Goal: Task Accomplishment & Management: Use online tool/utility

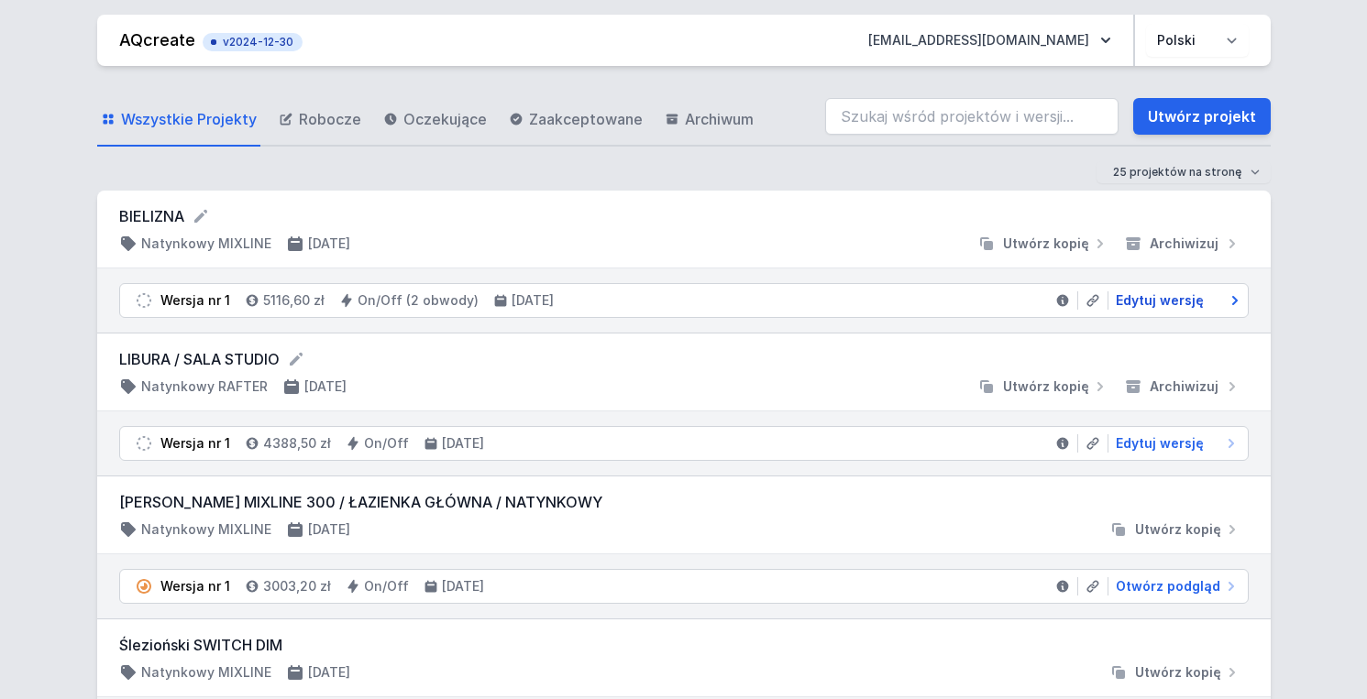
click at [1179, 302] on span "Edytuj wersję" at bounding box center [1159, 300] width 88 height 18
select select "true"
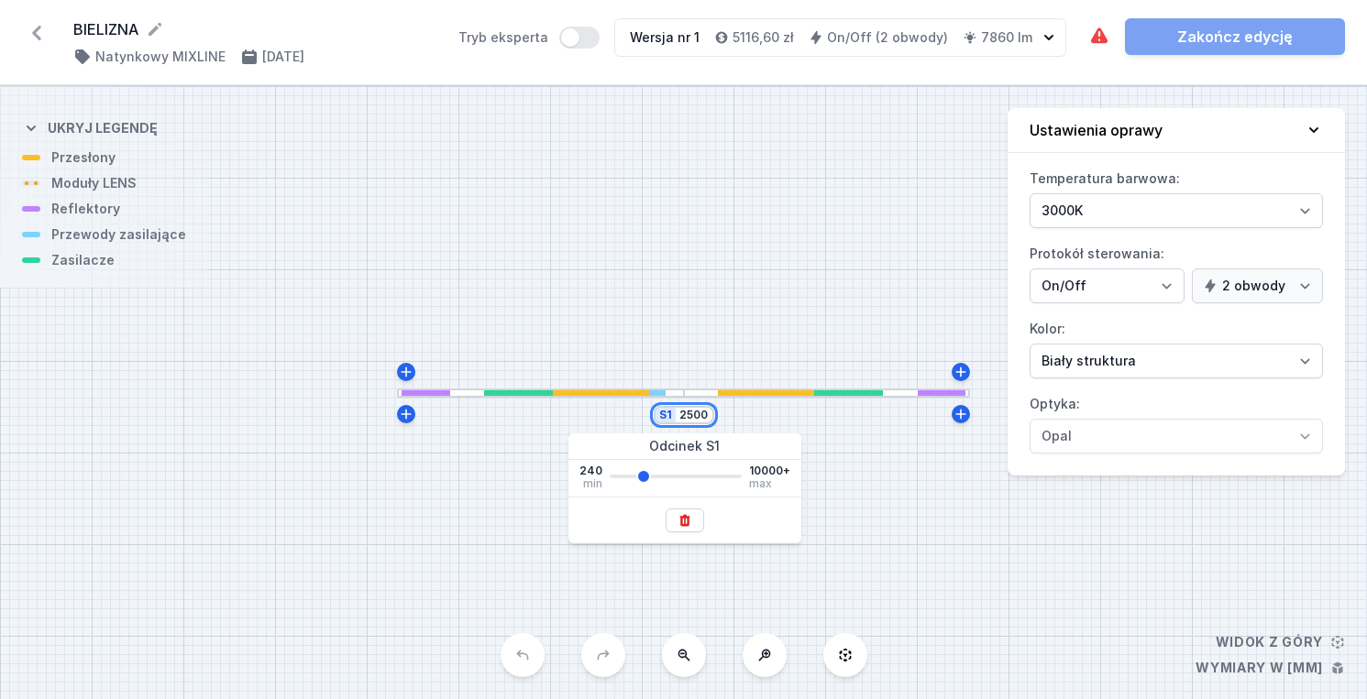
click at [706, 413] on input "2500" at bounding box center [693, 415] width 29 height 15
type input "2650"
click at [910, 535] on div "S1 2650" at bounding box center [683, 392] width 1367 height 613
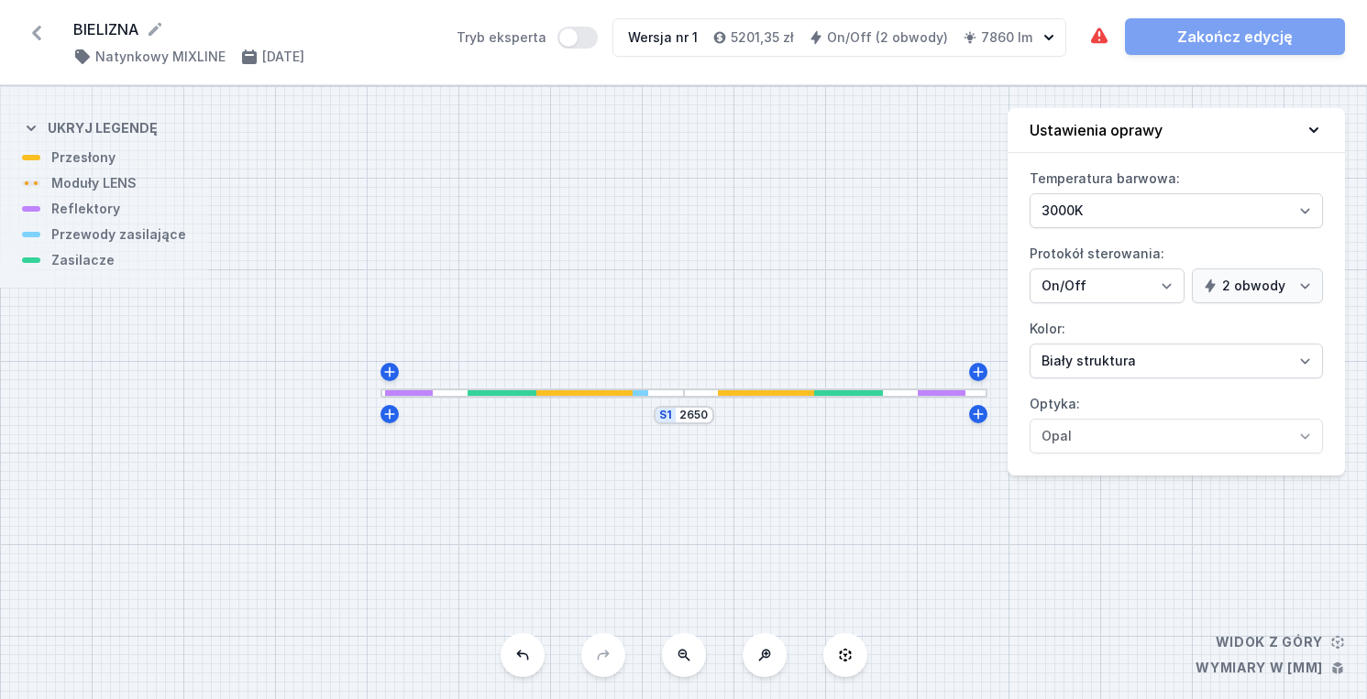
click at [704, 390] on div at bounding box center [835, 394] width 303 height 10
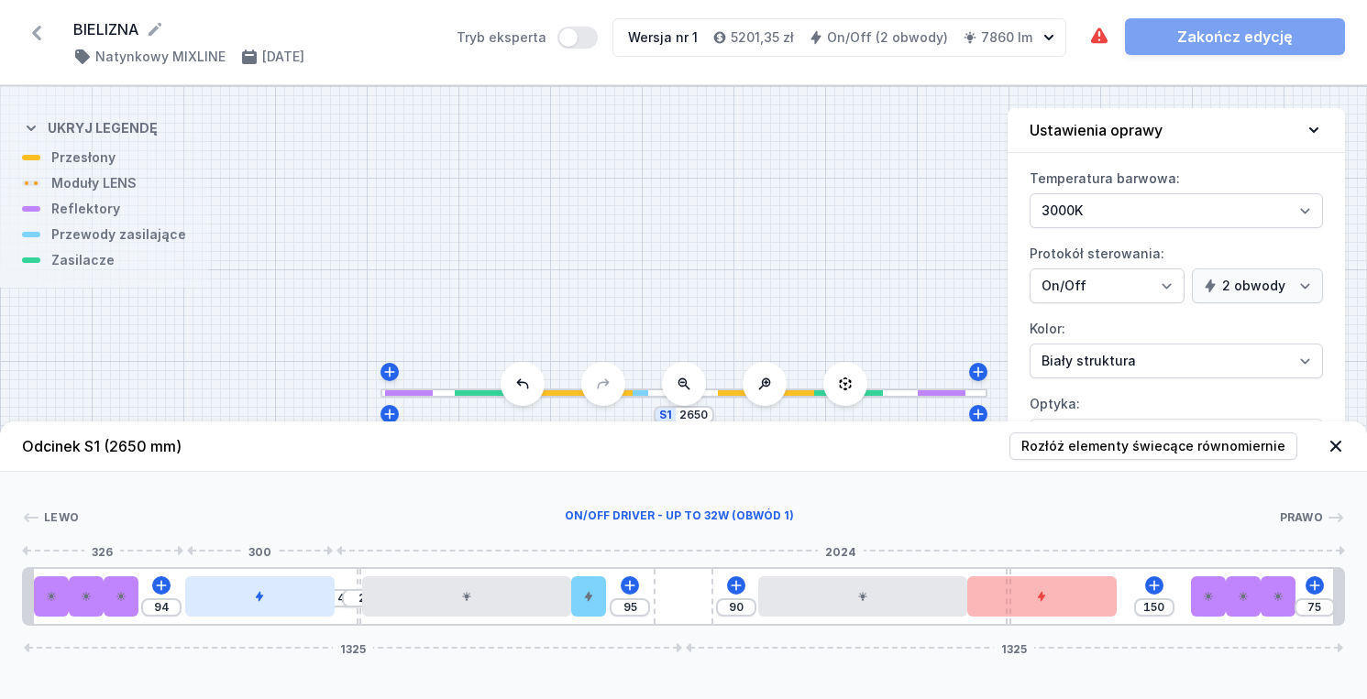
type input "93"
type input "45"
type input "91"
type input "47"
type input "87"
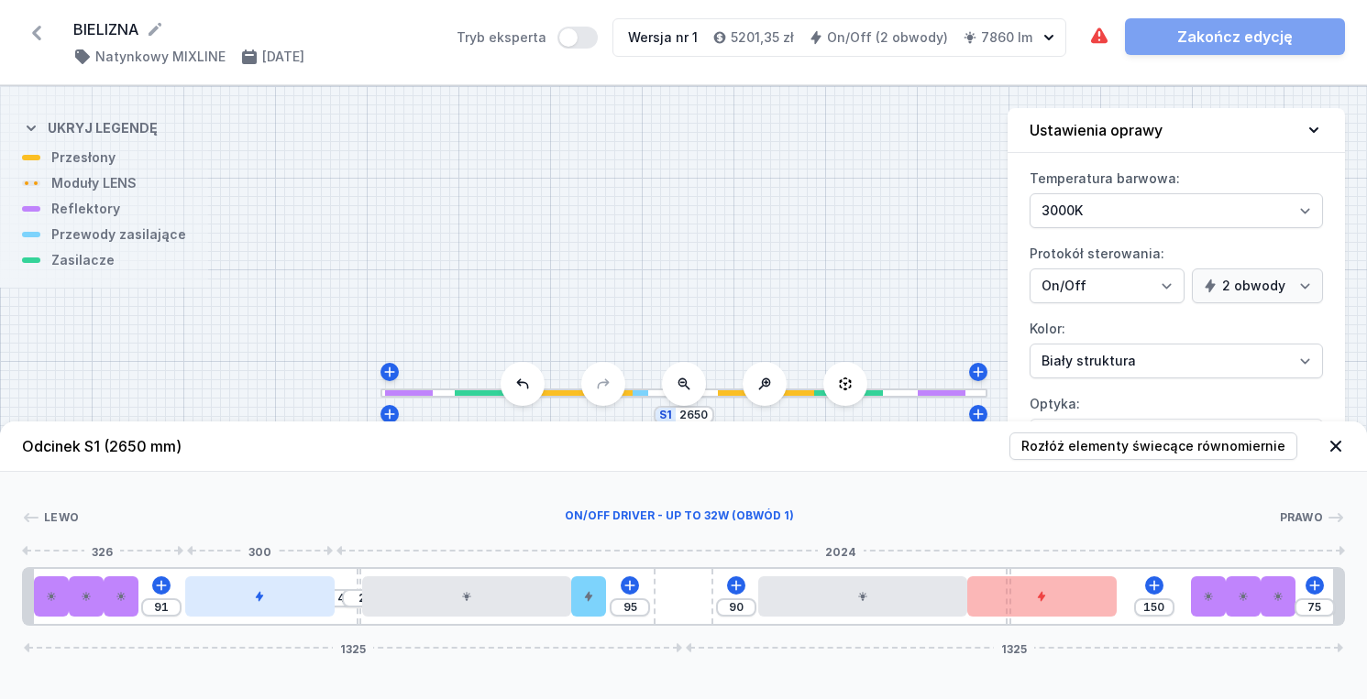
type input "51"
type input "84"
type input "54"
type input "78"
type input "60"
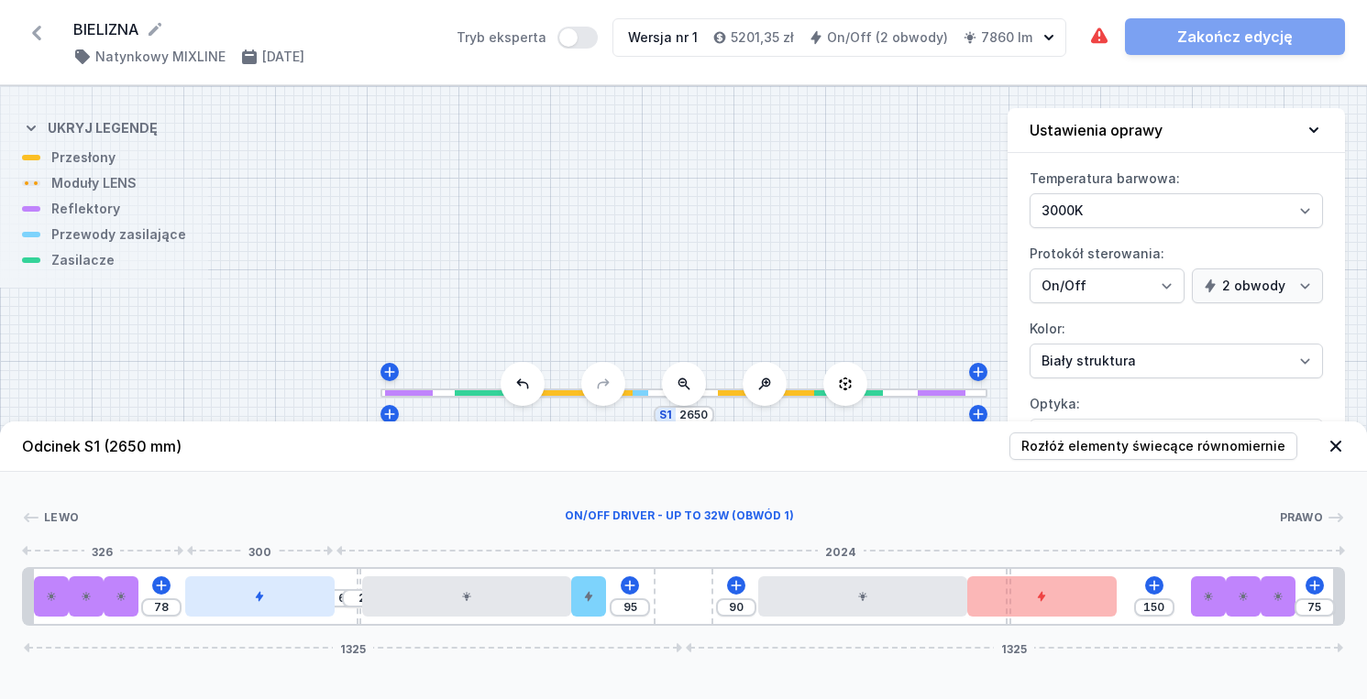
type input "75"
type input "63"
type input "1"
type input "137"
drag, startPoint x: 282, startPoint y: 607, endPoint x: 219, endPoint y: 602, distance: 63.4
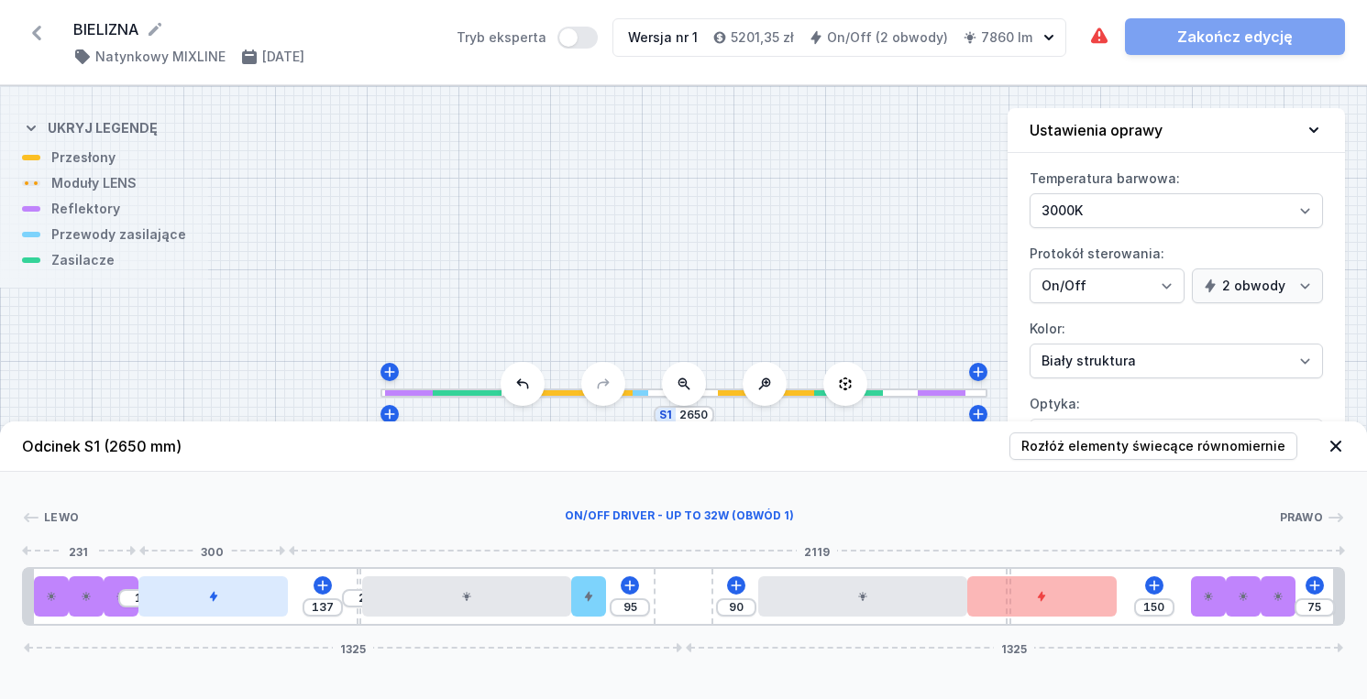
click at [219, 602] on div at bounding box center [212, 597] width 149 height 40
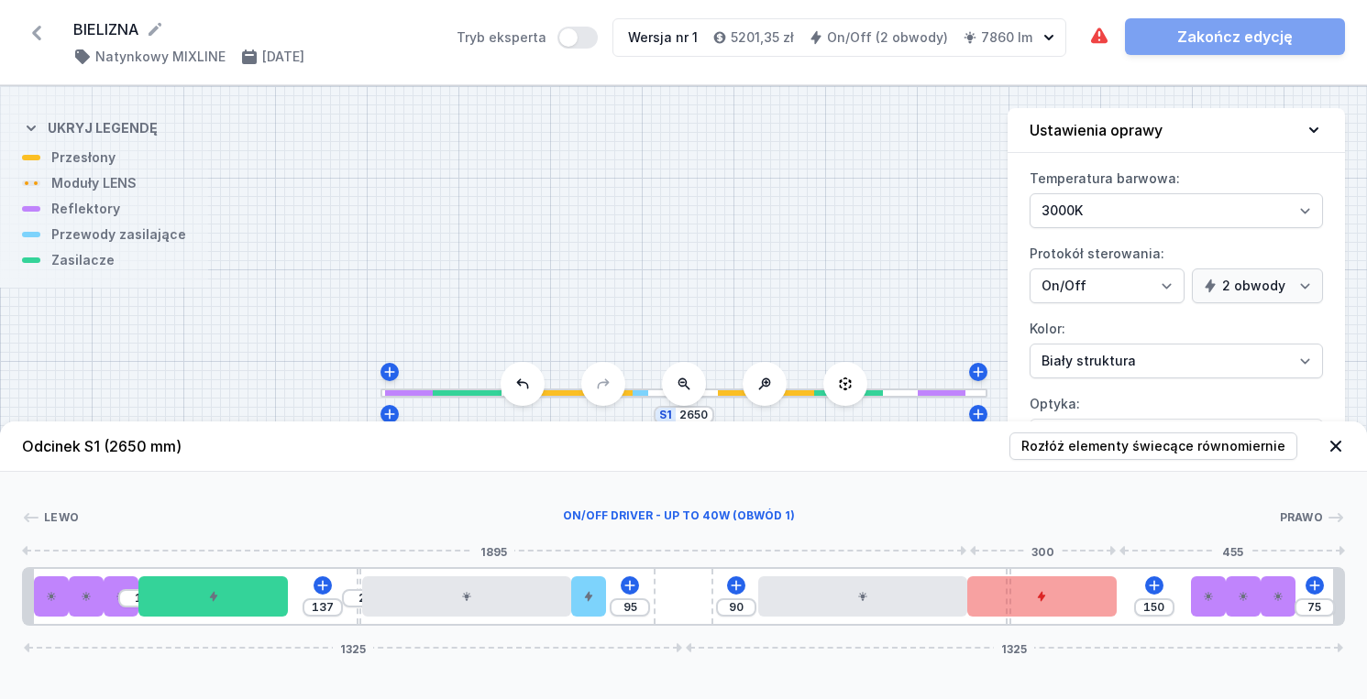
type input "62"
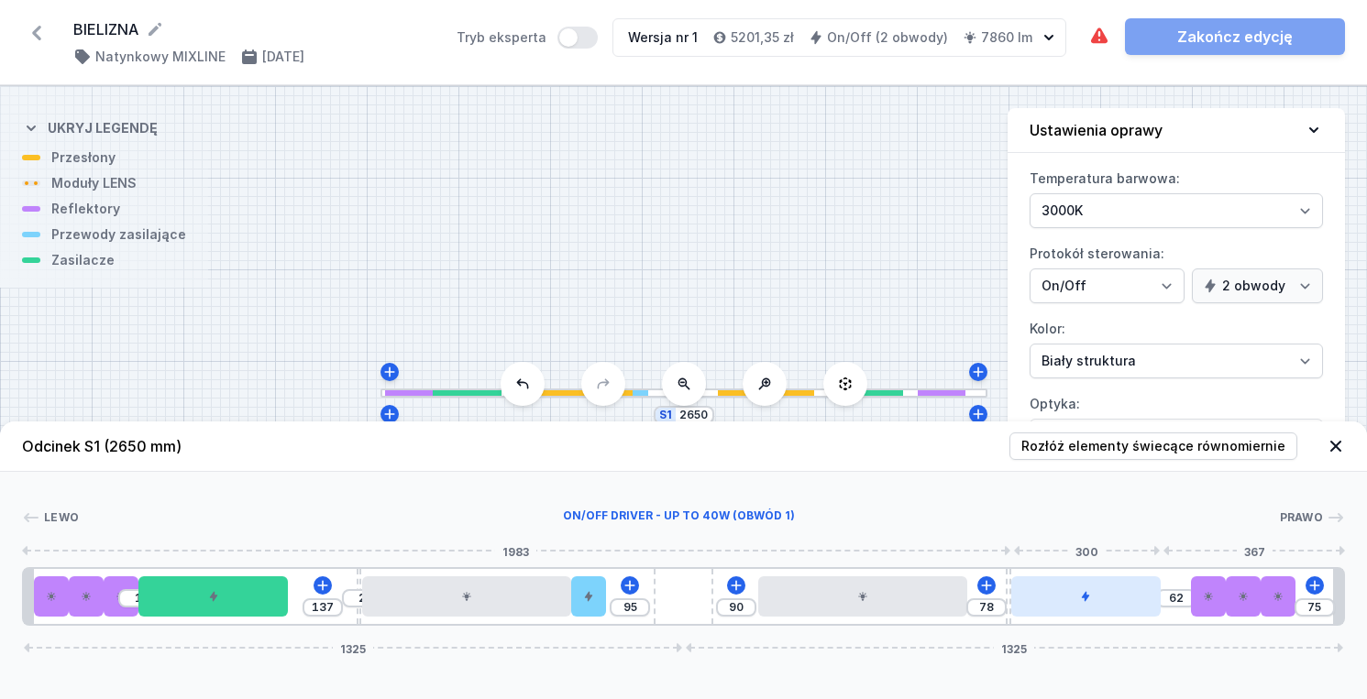
drag, startPoint x: 1079, startPoint y: 606, endPoint x: 1156, endPoint y: 602, distance: 77.1
click at [1156, 602] on div at bounding box center [1085, 597] width 149 height 40
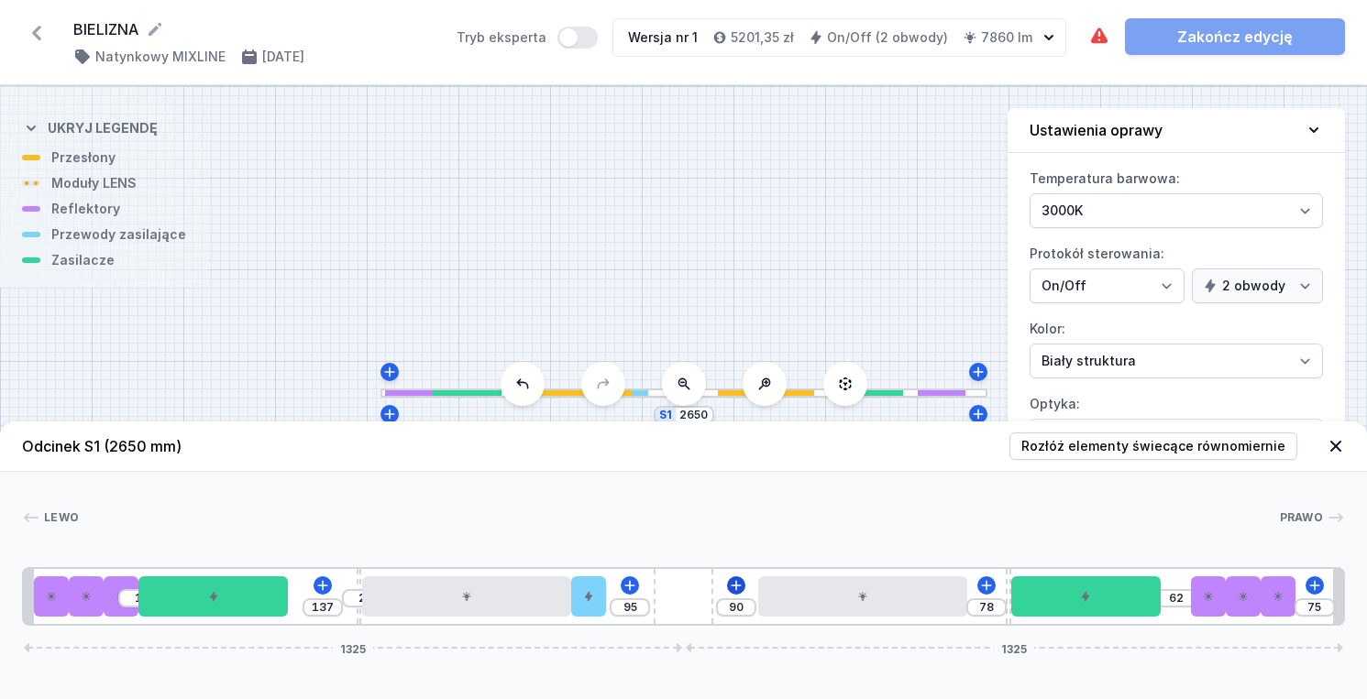
click at [741, 583] on icon at bounding box center [736, 585] width 15 height 15
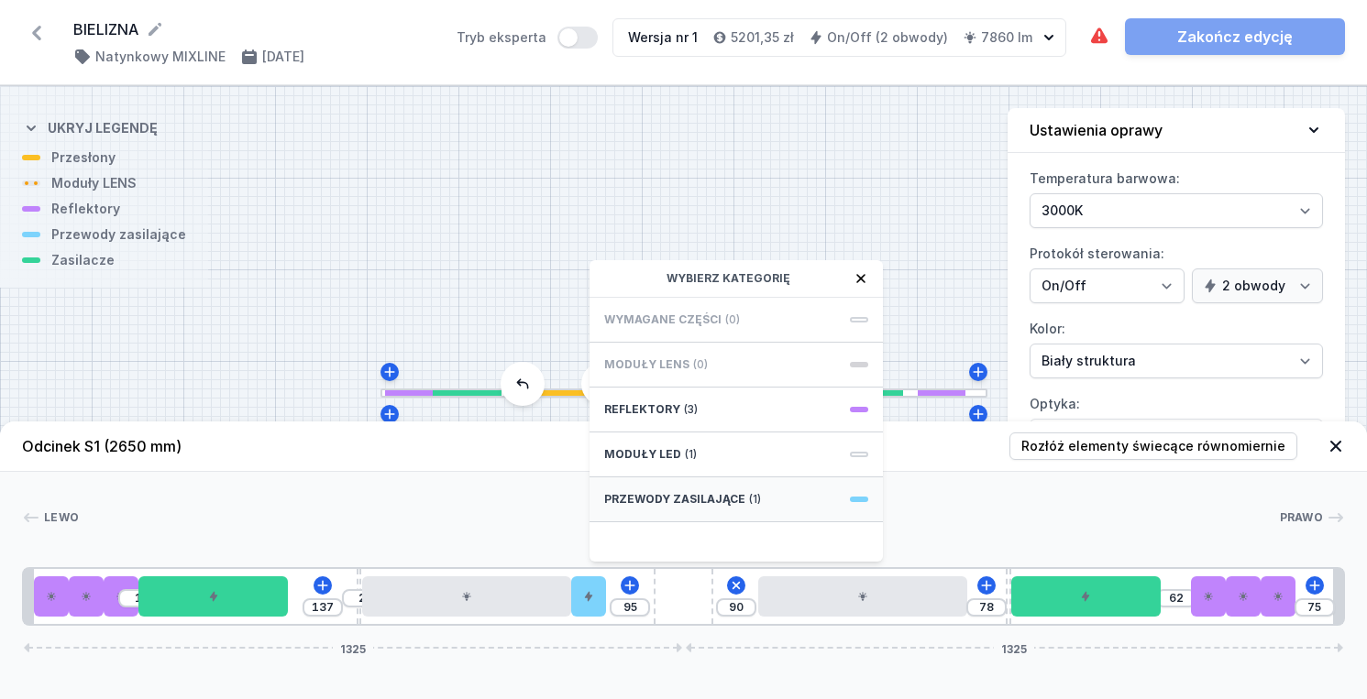
click at [771, 505] on div "Przewody zasilające (1)" at bounding box center [735, 500] width 293 height 45
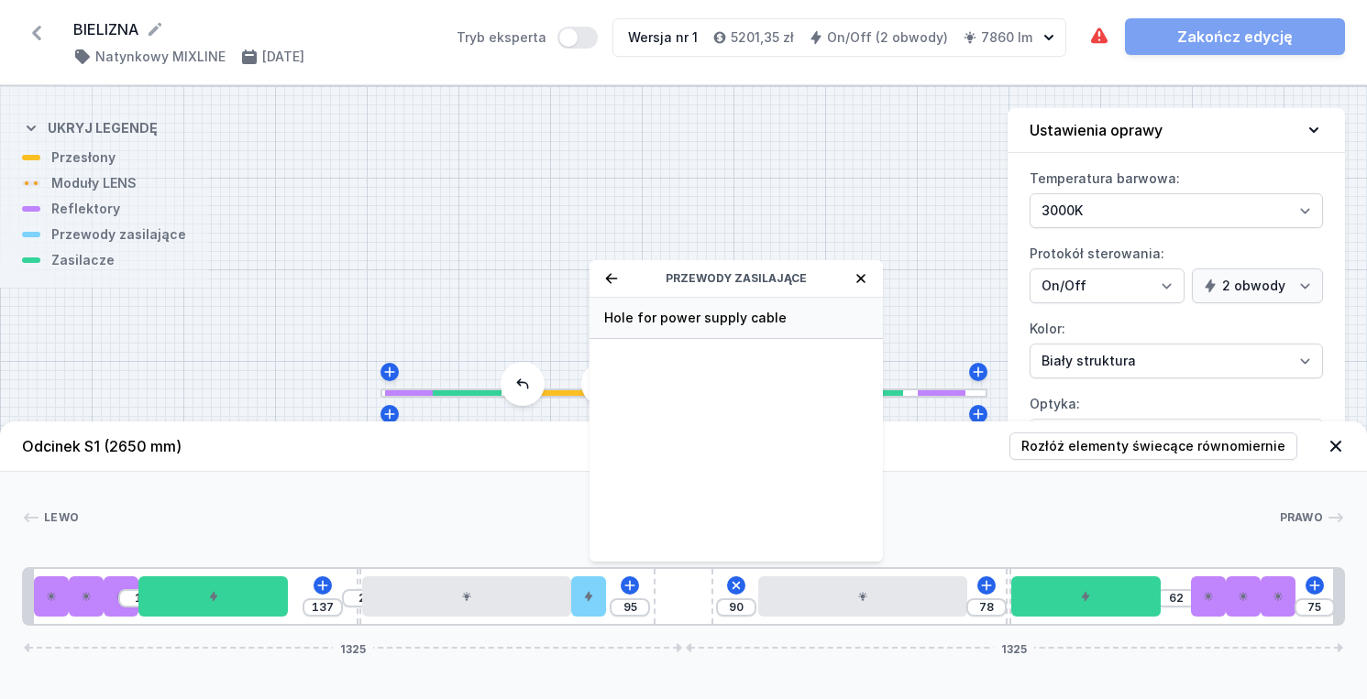
click at [730, 324] on span "Hole for power supply cable" at bounding box center [736, 318] width 264 height 18
type input "10"
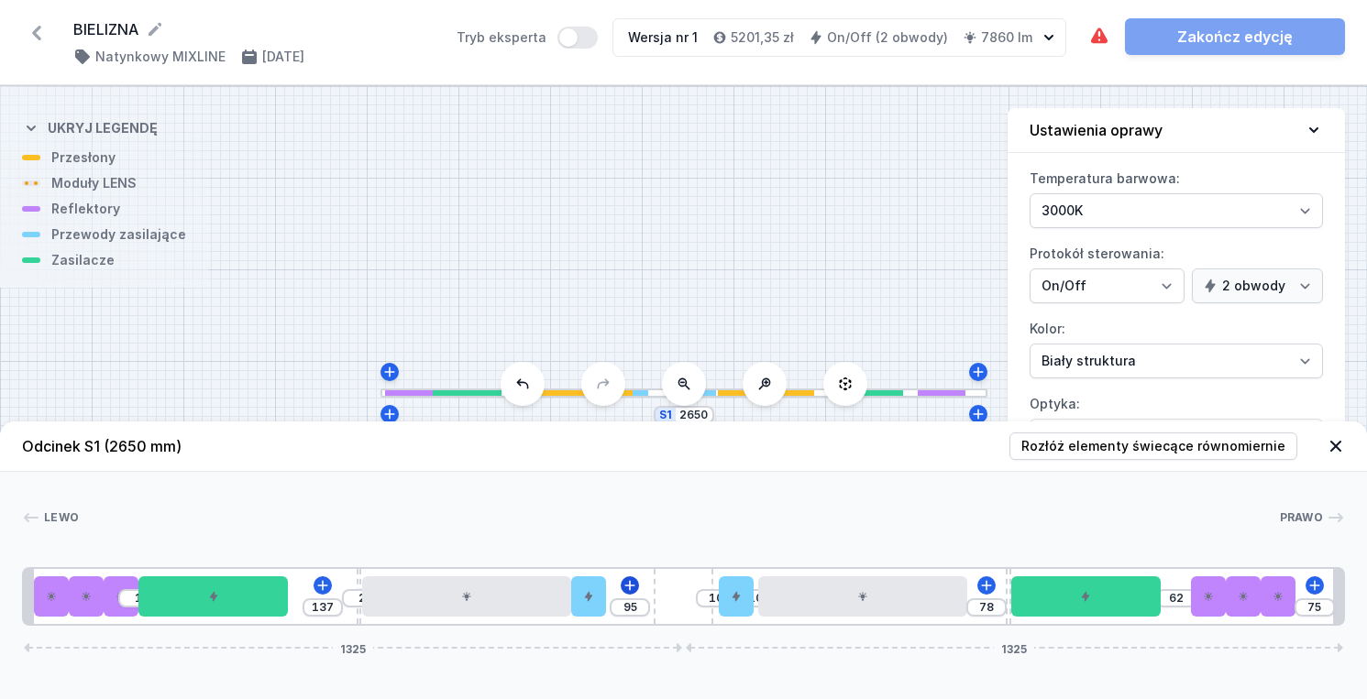
click at [631, 590] on icon at bounding box center [629, 585] width 15 height 15
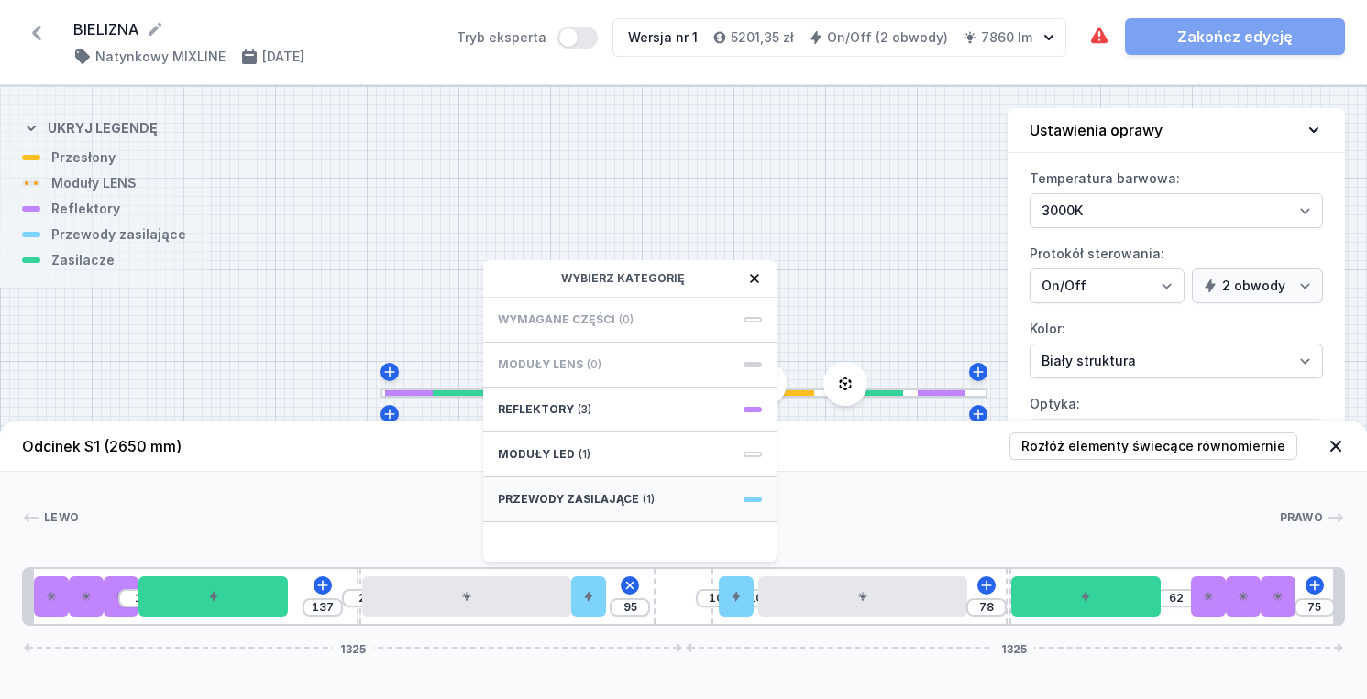
click at [619, 491] on div "Przewody zasilające (1)" at bounding box center [629, 500] width 293 height 45
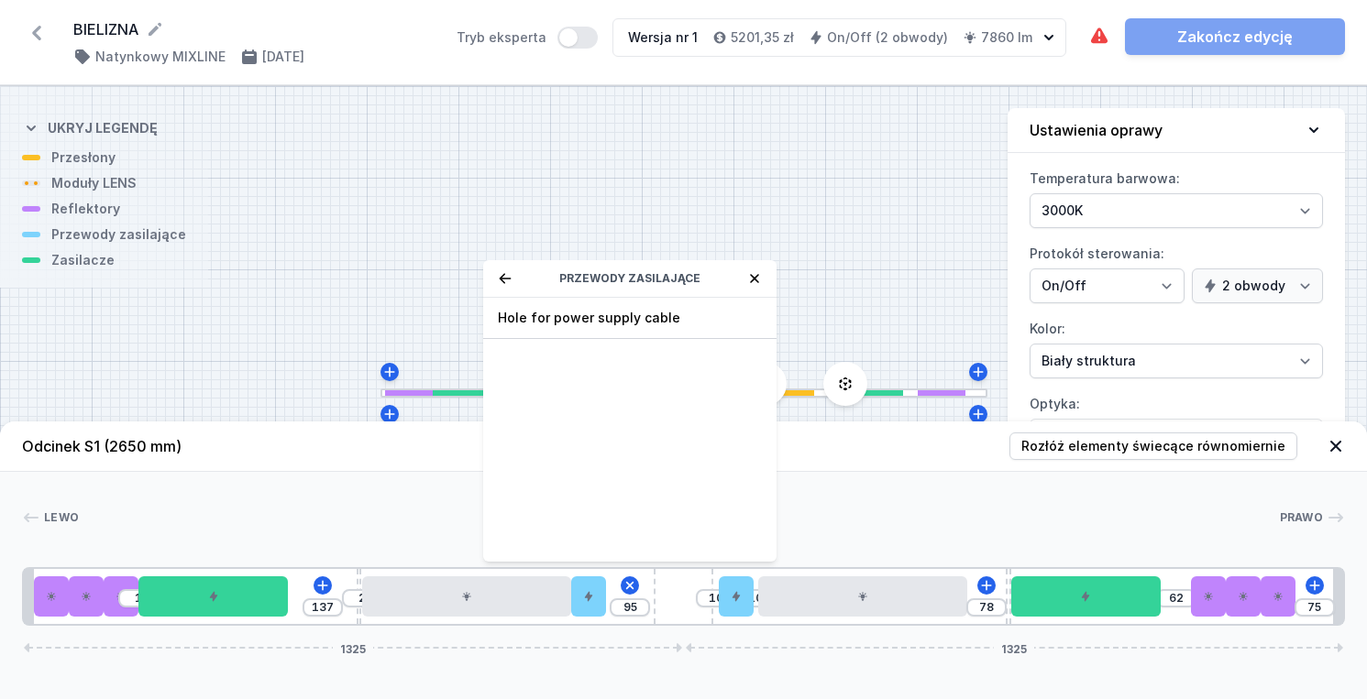
click at [493, 269] on div "Przewody zasilające" at bounding box center [629, 279] width 293 height 38
click at [504, 280] on icon at bounding box center [505, 278] width 15 height 15
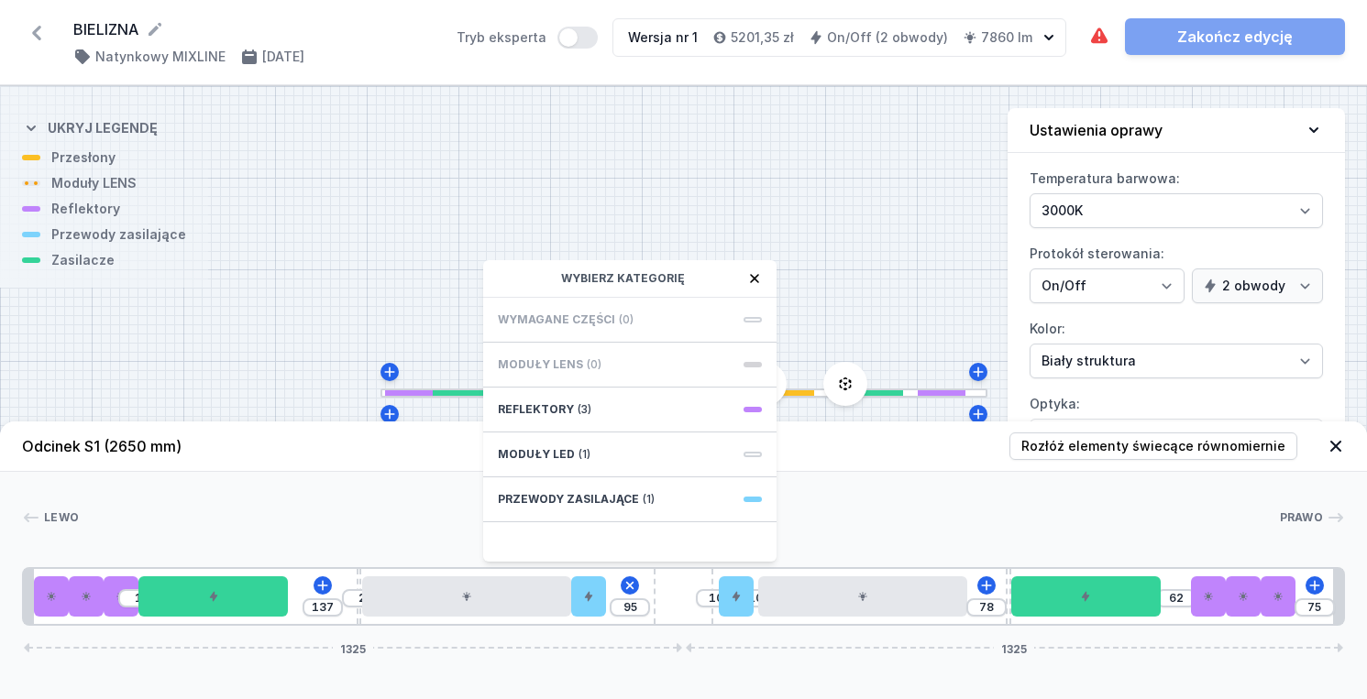
click at [602, 315] on span "Wymagane części" at bounding box center [556, 320] width 117 height 15
click at [643, 418] on div "Reflektory (3)" at bounding box center [629, 410] width 293 height 45
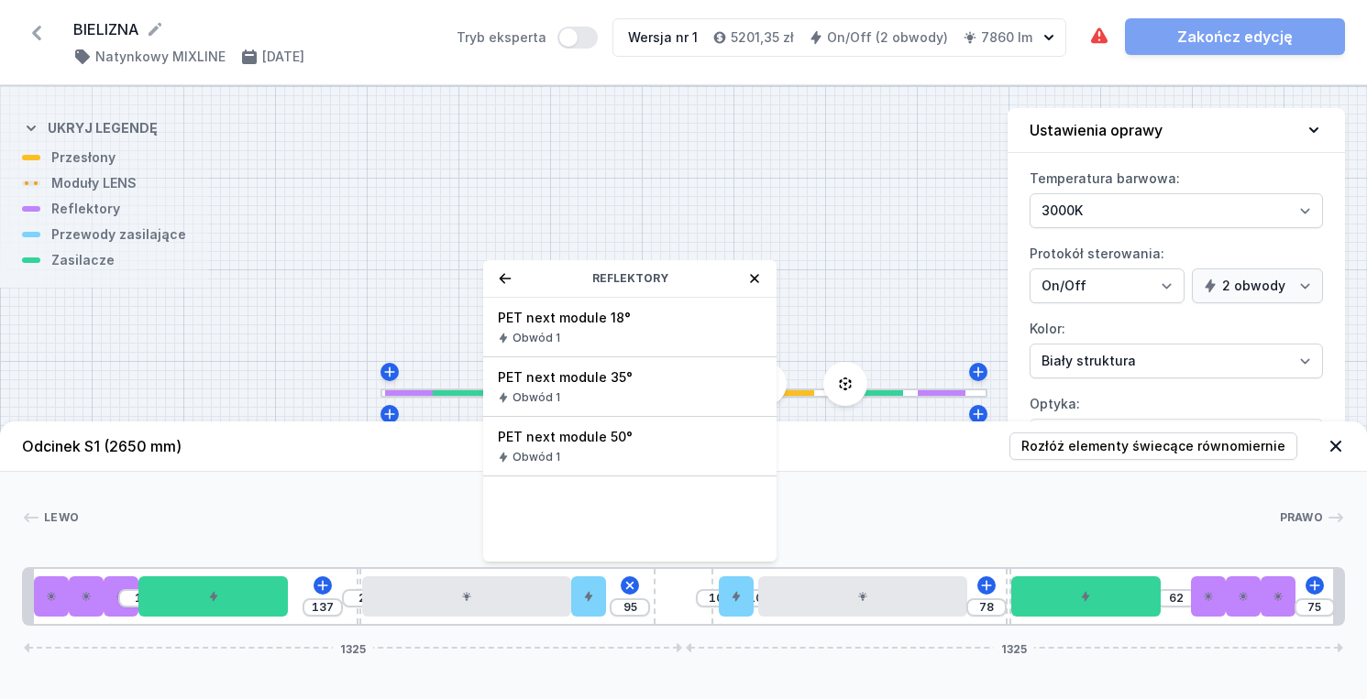
click at [496, 276] on div "Reflektory" at bounding box center [629, 279] width 293 height 38
click at [1136, 544] on div "Lewo Prawo 1 2 1 3 1 2 1 4 1 5 6 2 7 8 7 6 2 5 9 1 2 1 3 1 2 1 1 1 137 2 95 Ref…" at bounding box center [683, 549] width 1367 height 154
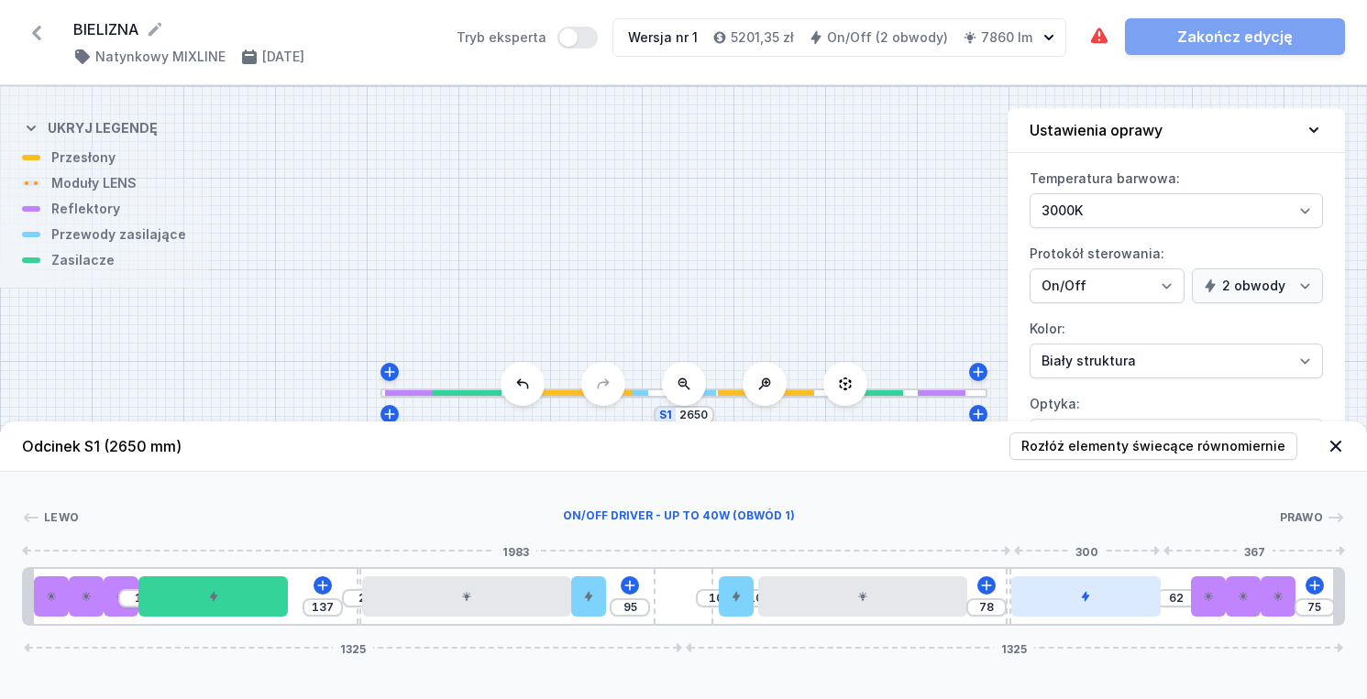
type input "1"
drag, startPoint x: 1100, startPoint y: 597, endPoint x: 1149, endPoint y: 602, distance: 49.8
click at [1149, 602] on div at bounding box center [1115, 597] width 149 height 40
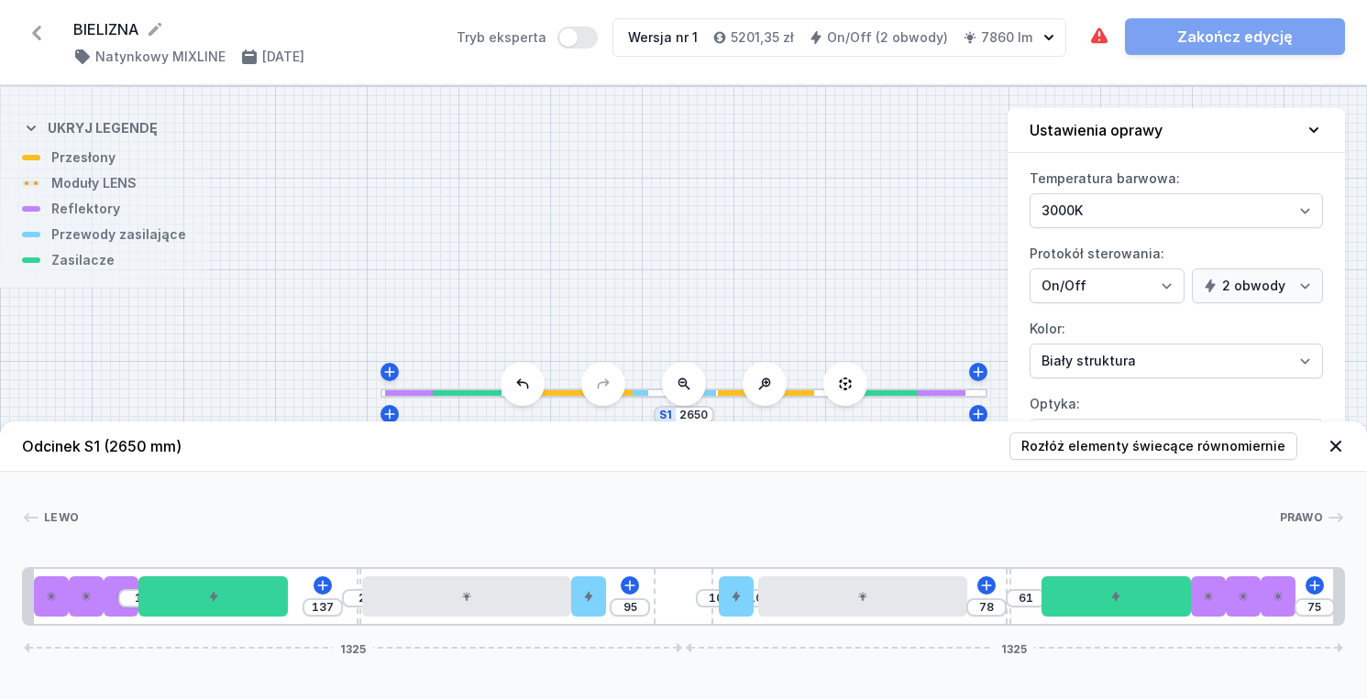
click at [1006, 609] on div "78" at bounding box center [986, 608] width 40 height 18
type input "149"
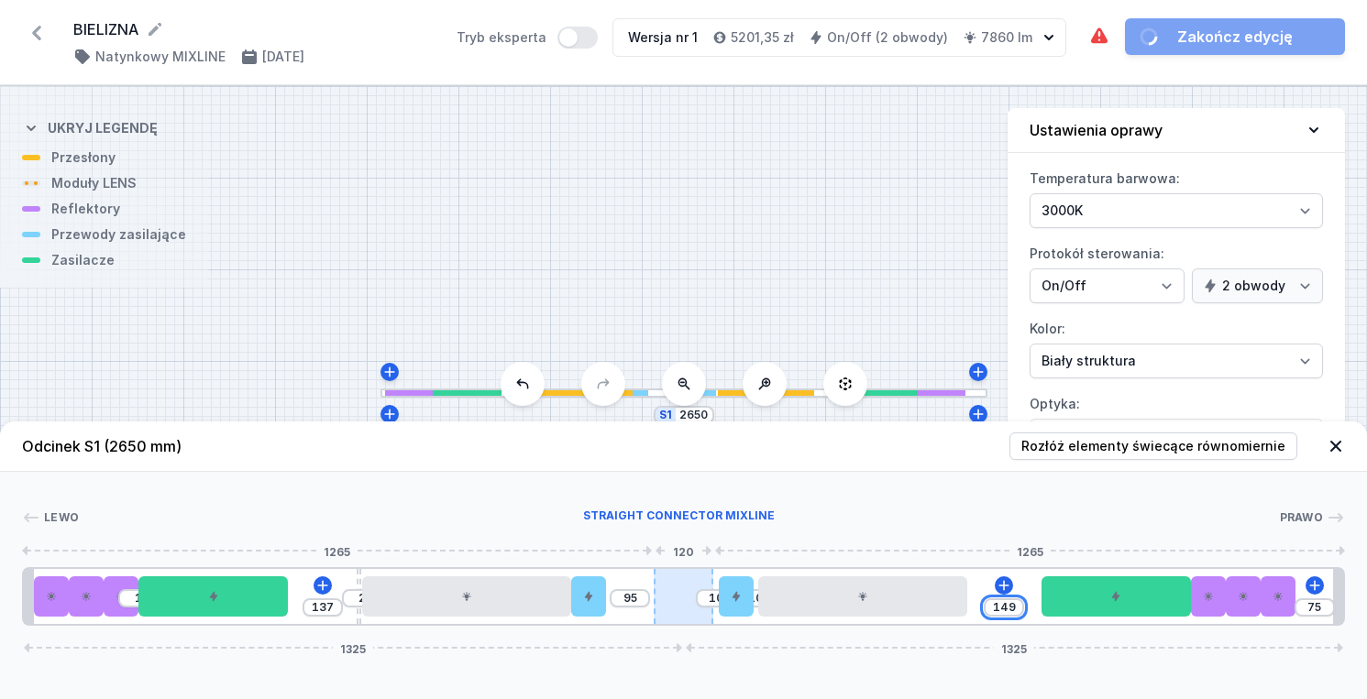
drag, startPoint x: 1008, startPoint y: 609, endPoint x: 672, endPoint y: 600, distance: 336.5
click at [672, 600] on div "1 137 2 95 10 10 149 1 75 1325 1325" at bounding box center [683, 596] width 1323 height 59
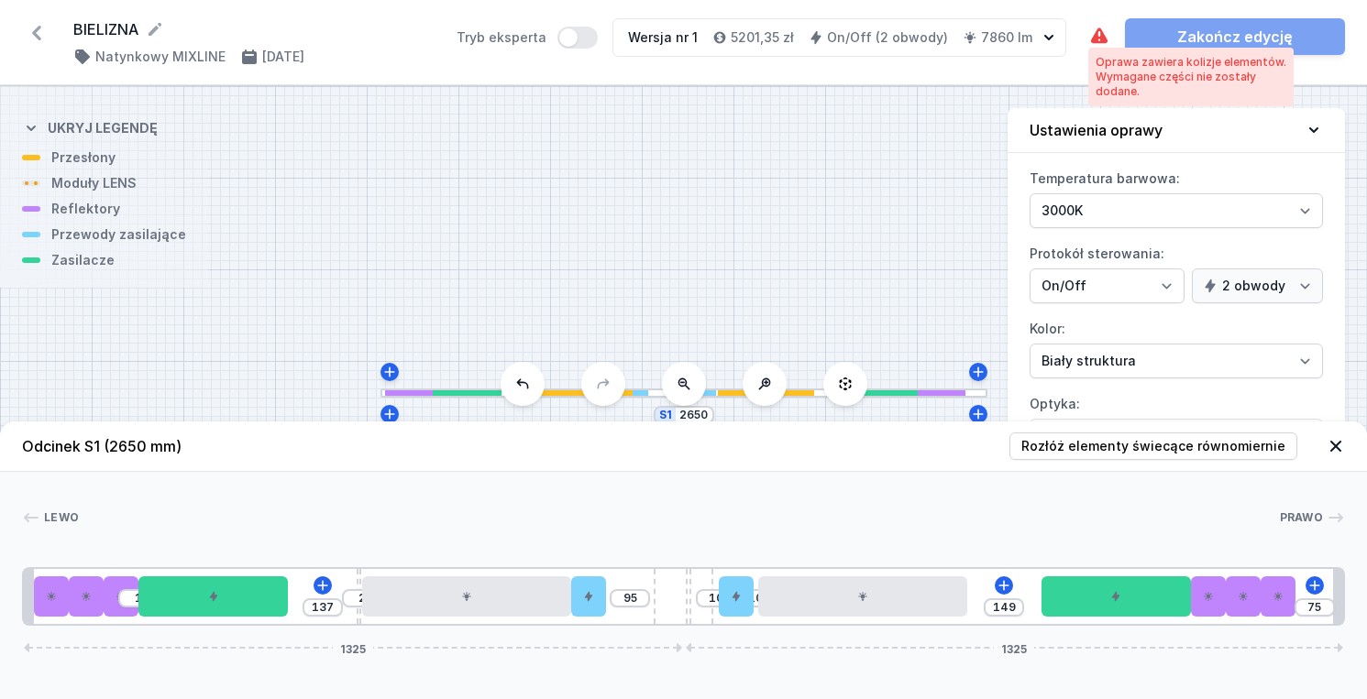
click at [1102, 38] on icon at bounding box center [1099, 35] width 16 height 16
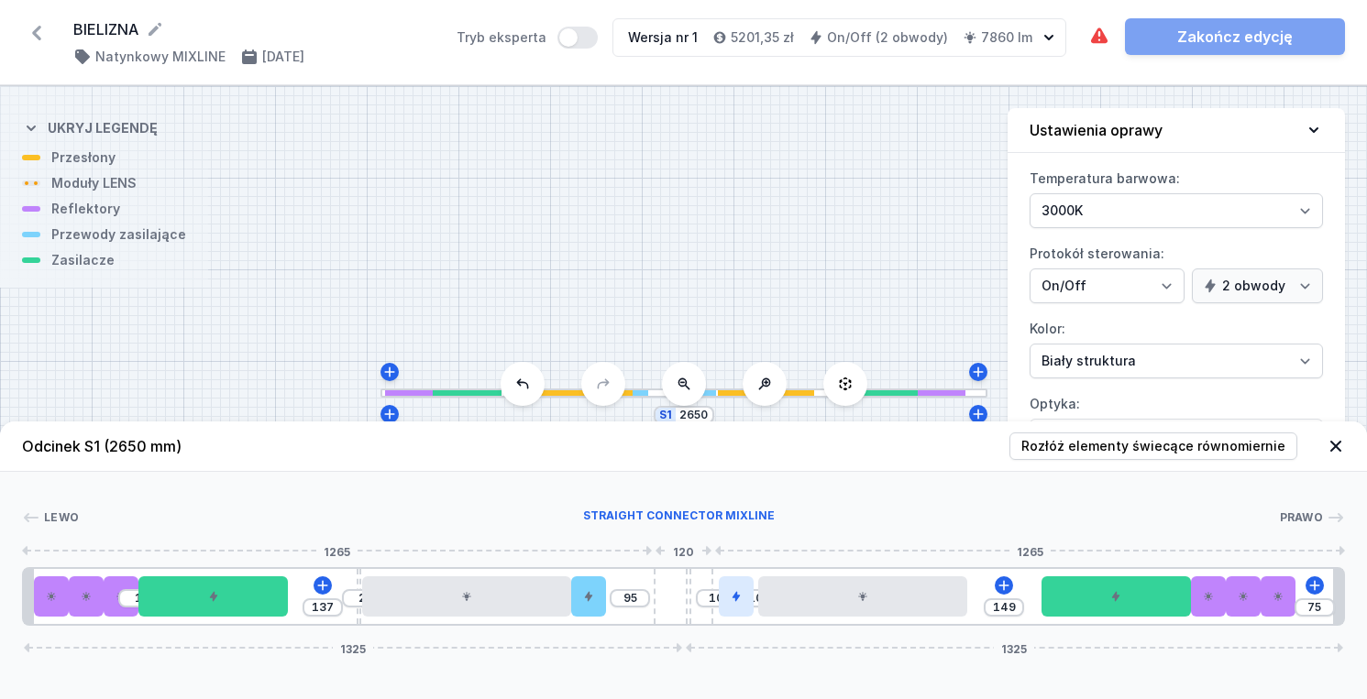
type input "158"
type input "149"
type input "12"
type input "152"
type input "18"
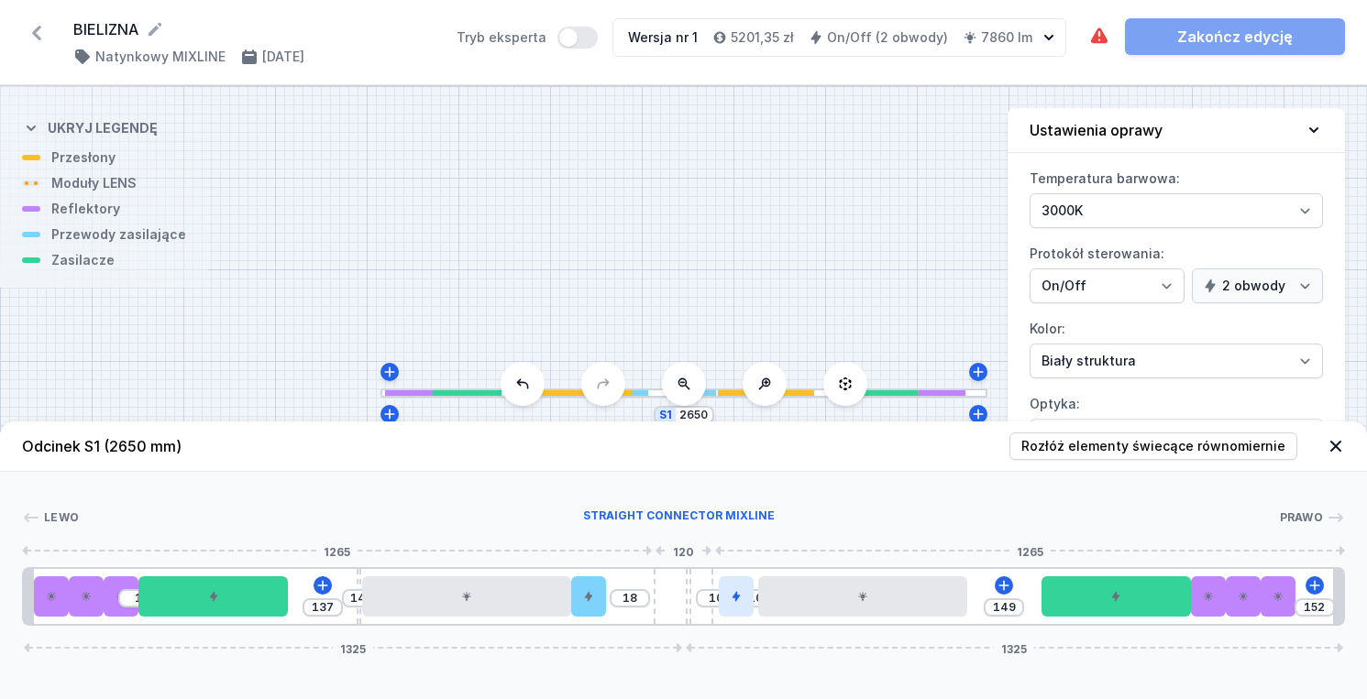
type input "136"
type input "34"
type input "125"
type input "45"
type input "120"
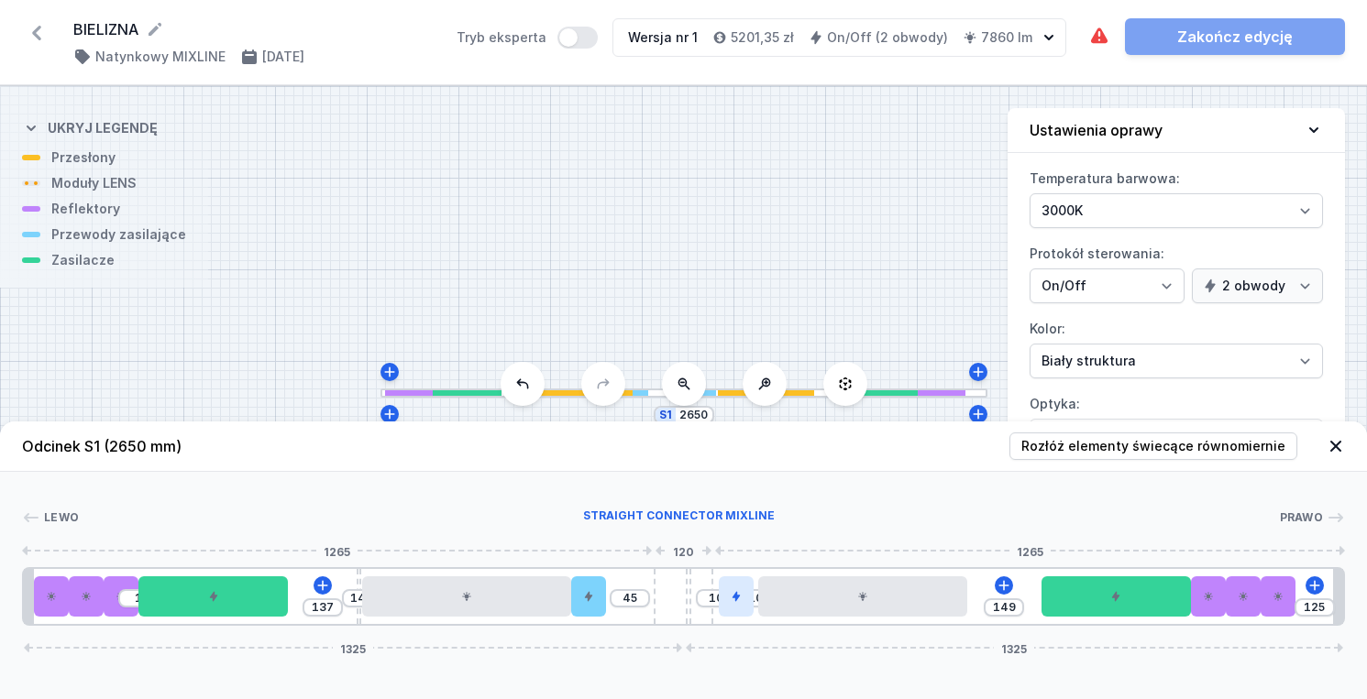
type input "50"
type input "116"
type input "54"
type input "112"
type input "58"
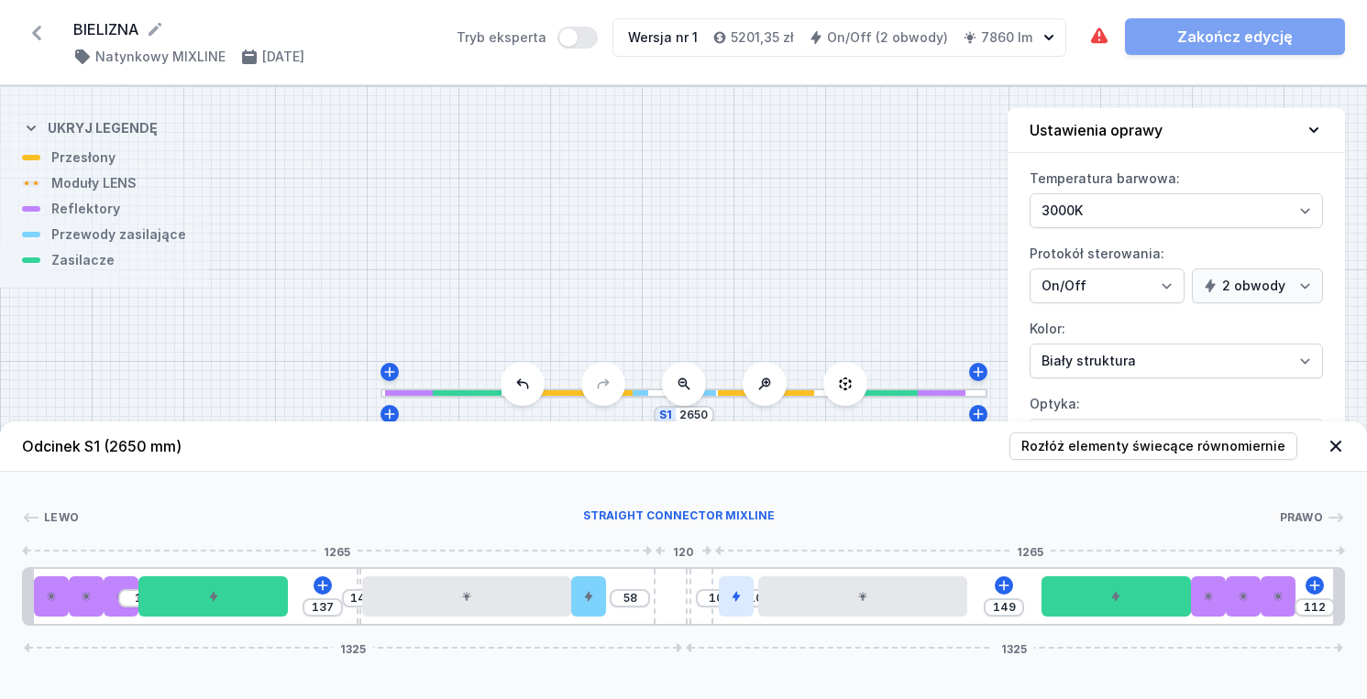
type input "111"
type input "59"
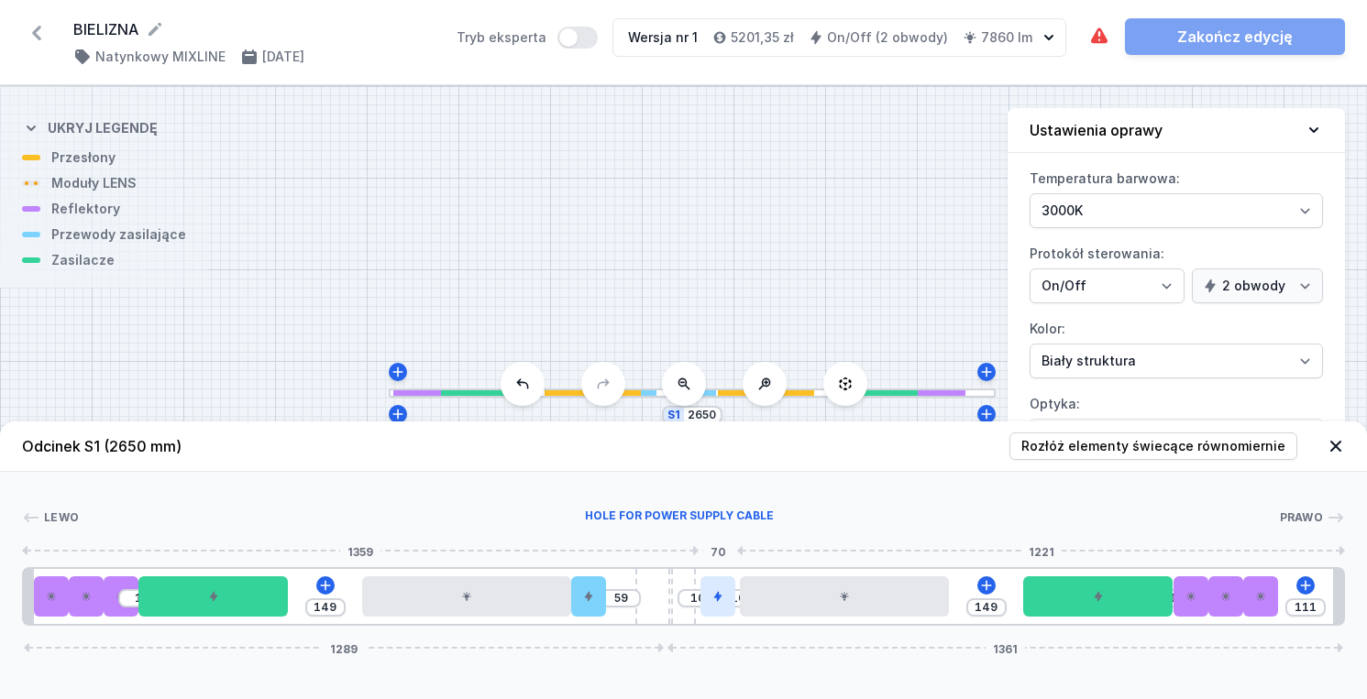
type input "109"
type input "61"
type input "107"
type input "63"
type input "105"
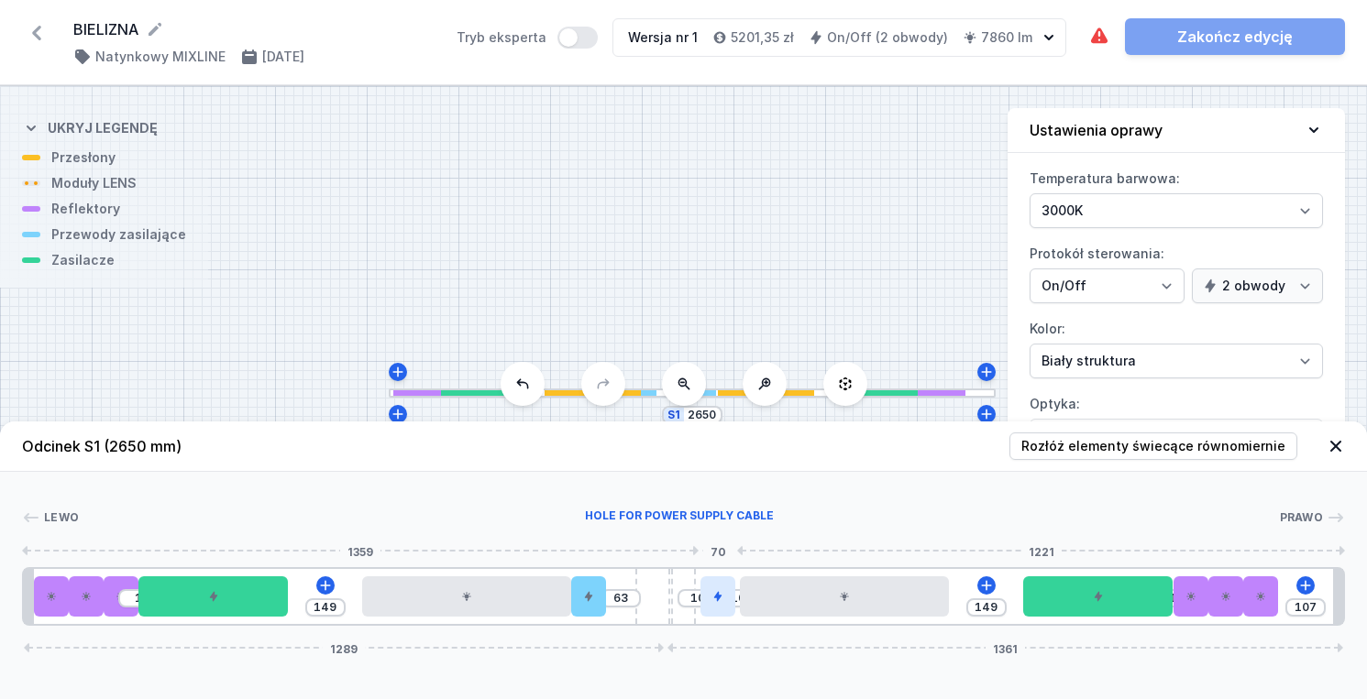
type input "65"
type input "103"
type input "67"
type input "102"
type input "68"
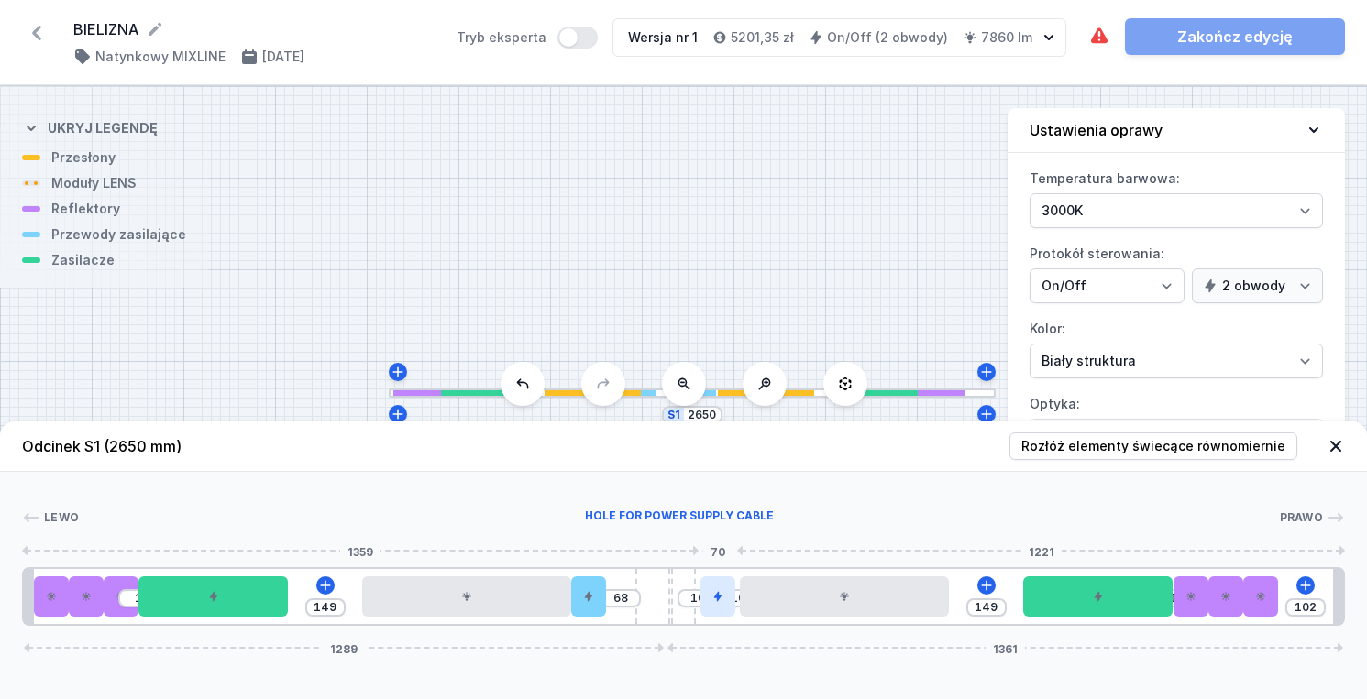
type input "100"
type input "70"
type input "98"
type input "14"
type input "72"
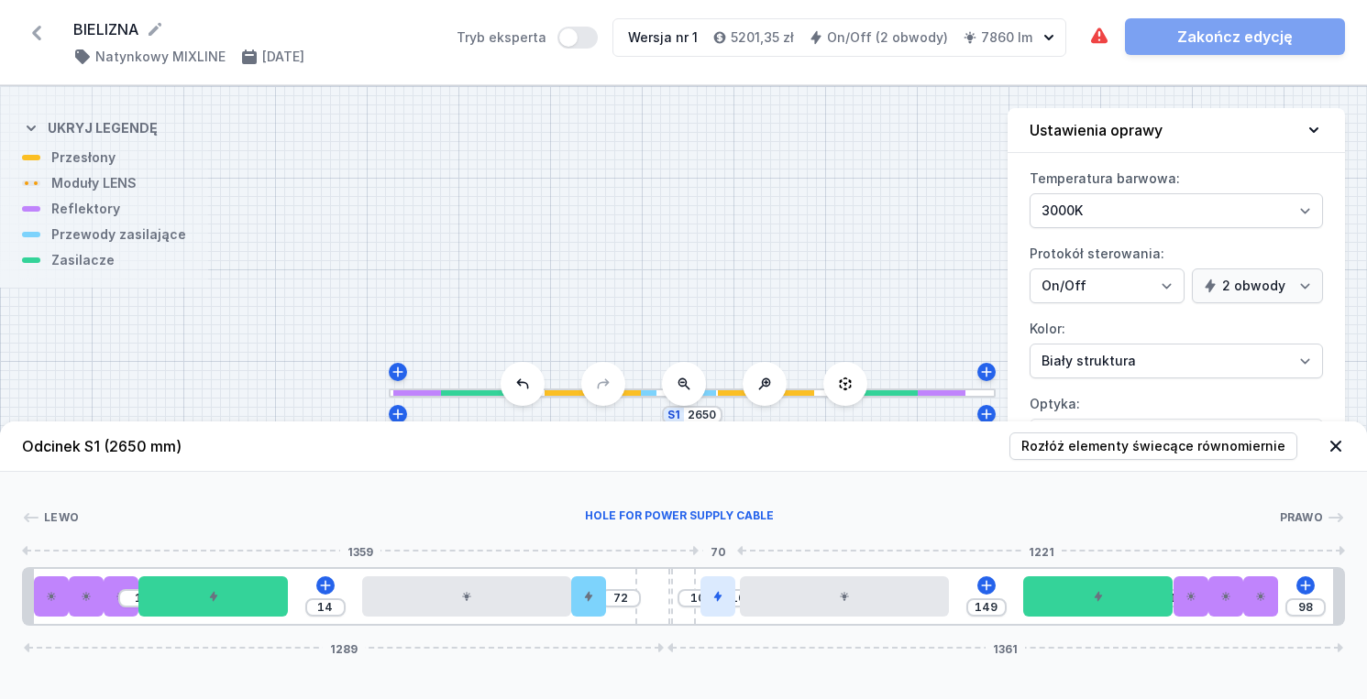
type input "96"
type input "74"
type input "92"
type input "78"
type input "91"
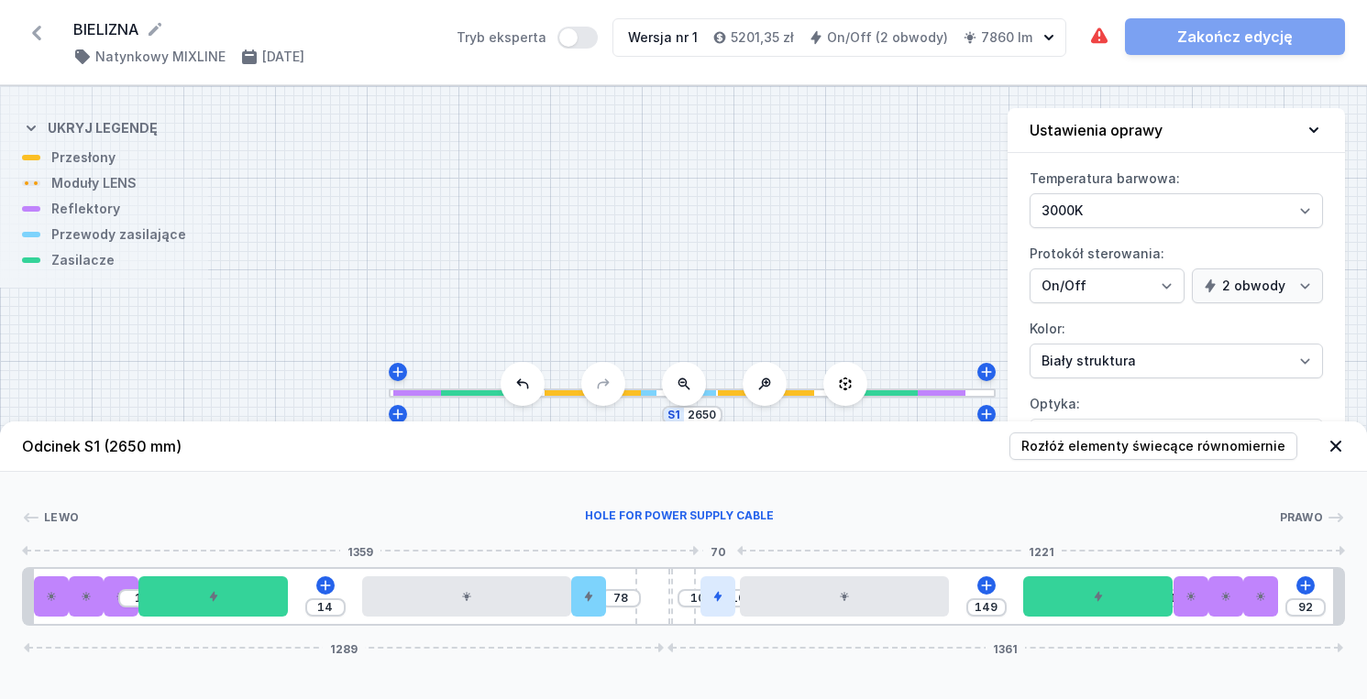
type input "79"
type input "89"
type input "81"
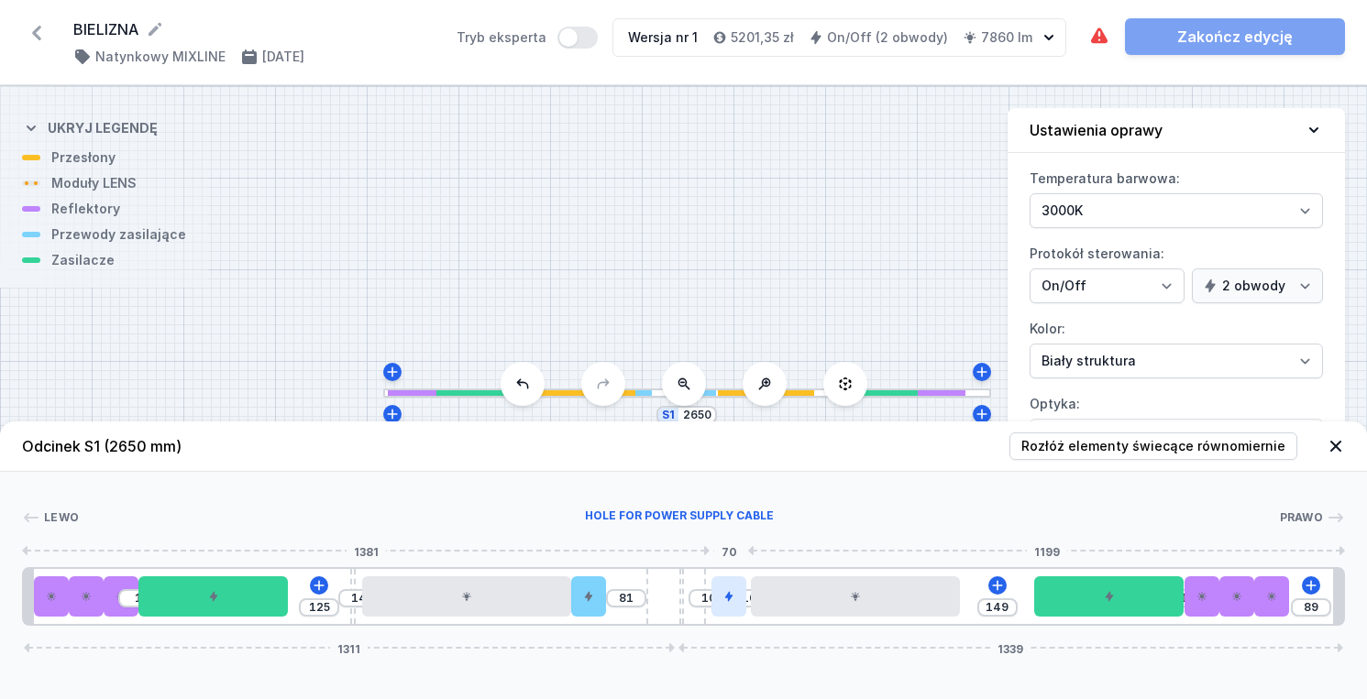
type input "87"
type input "83"
type input "85"
type input "82"
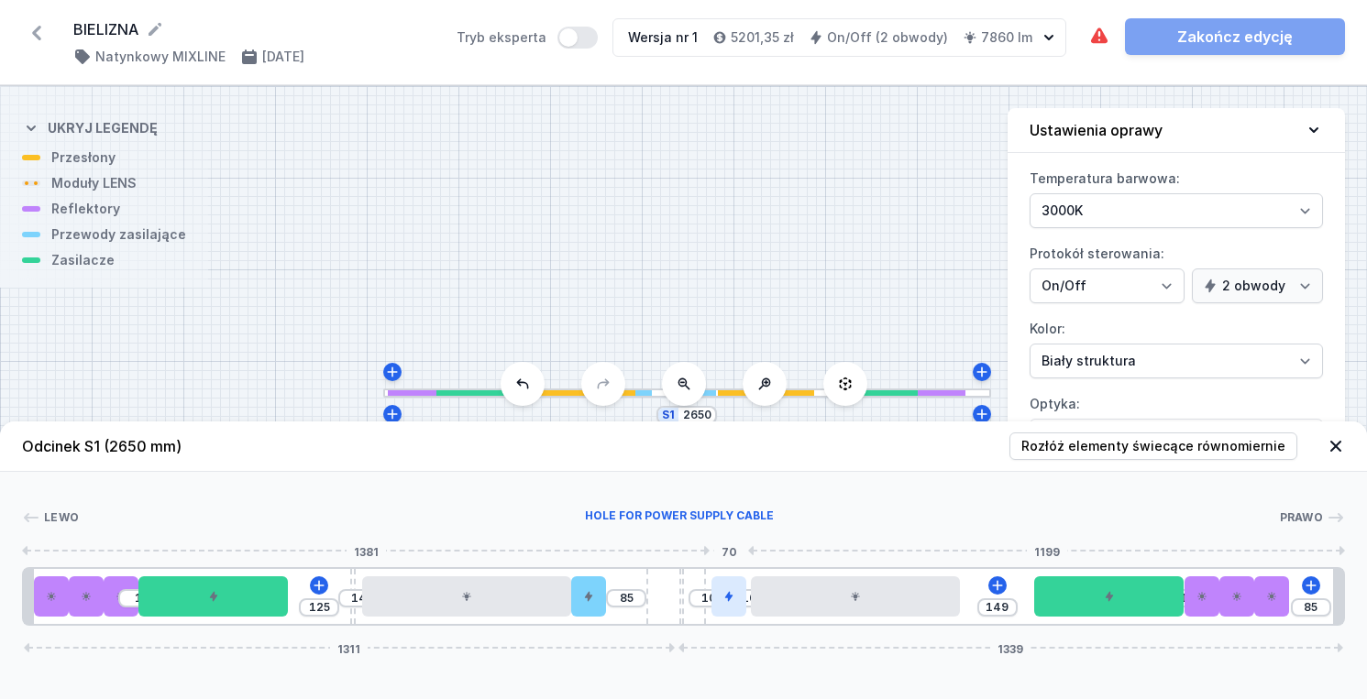
type input "88"
type input "80"
type input "90"
type input "76"
type input "94"
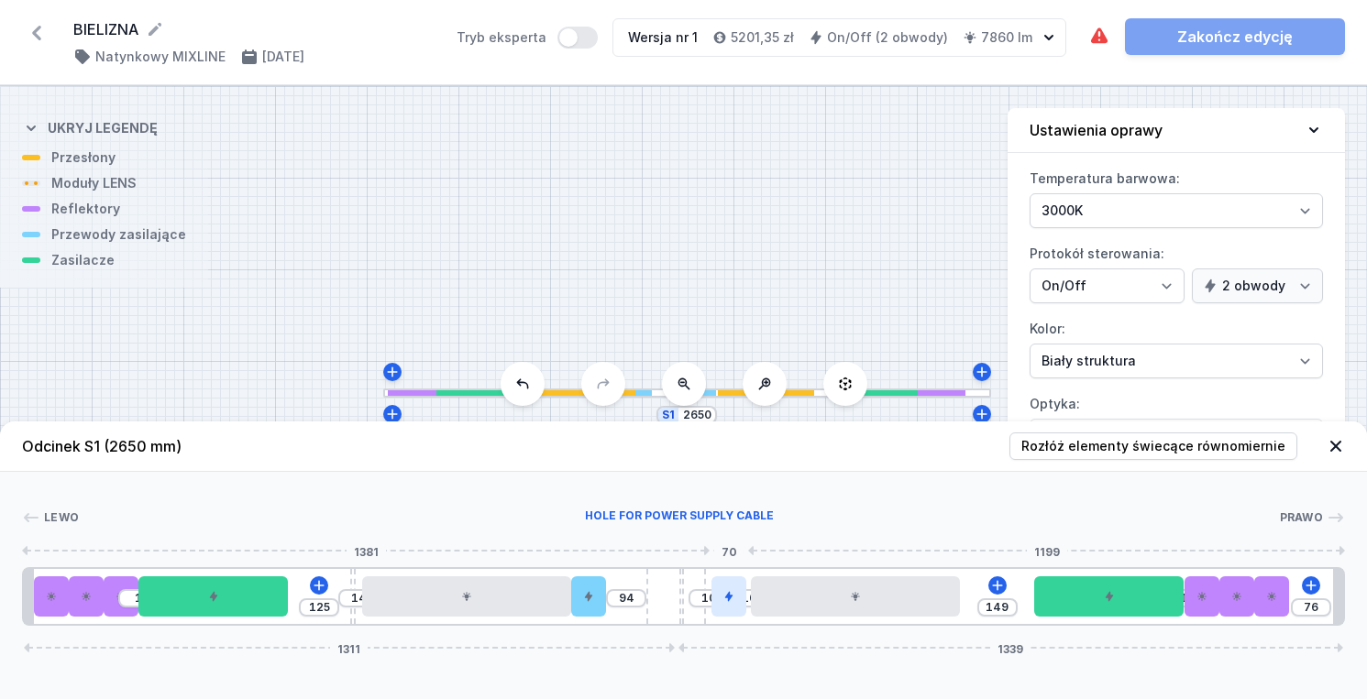
type input "73"
type input "97"
type input "69"
type input "101"
type input "64"
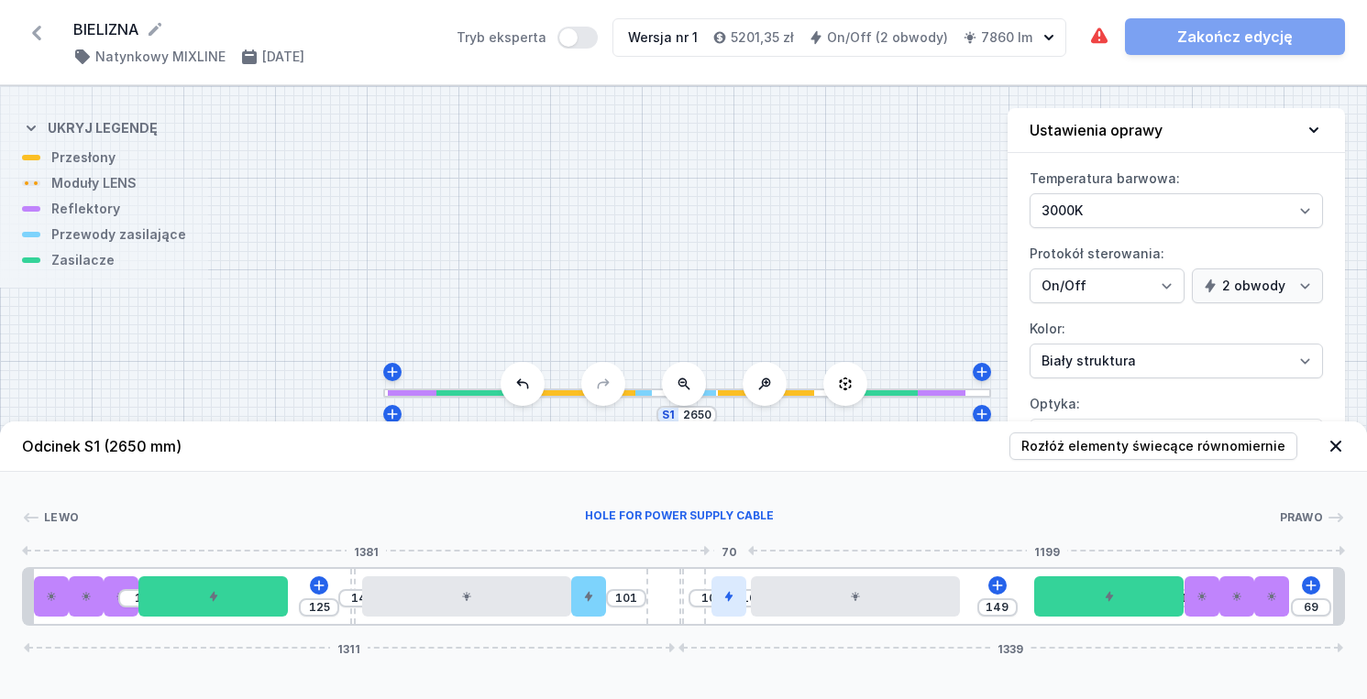
type input "106"
type input "60"
type input "110"
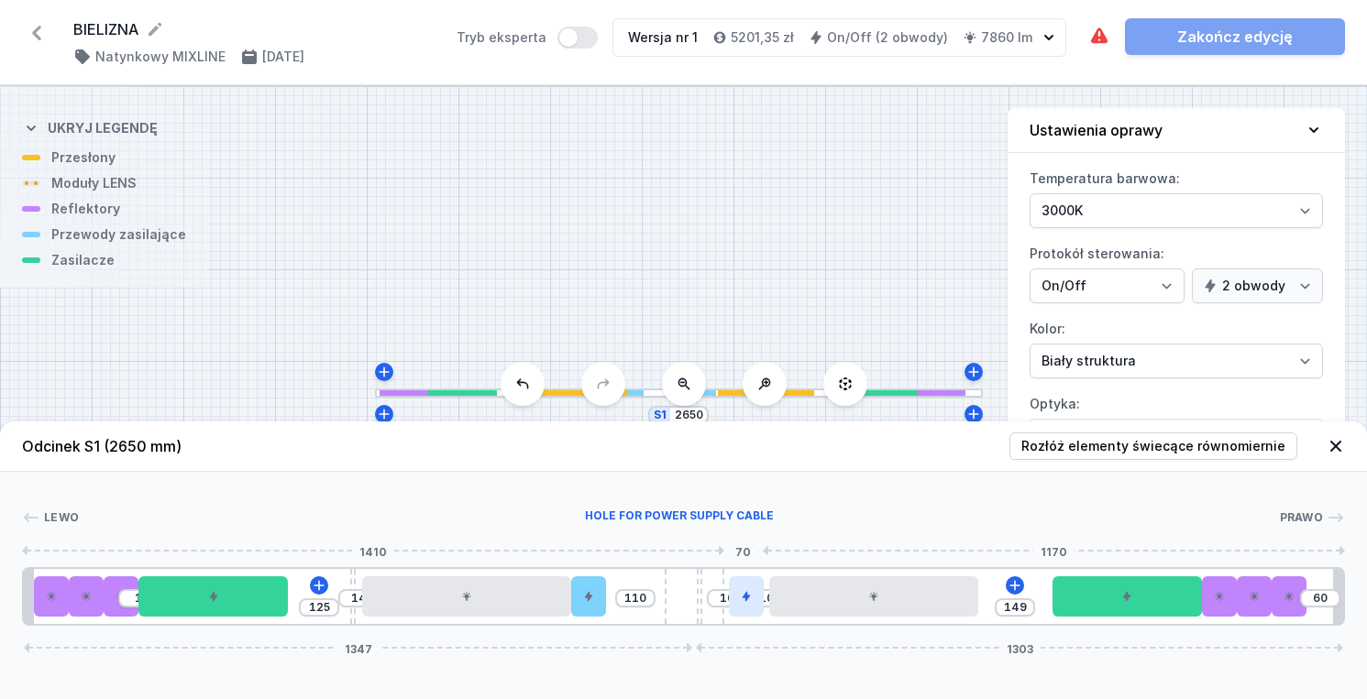
type input "53"
type input "117"
type input "51"
type input "119"
type input "47"
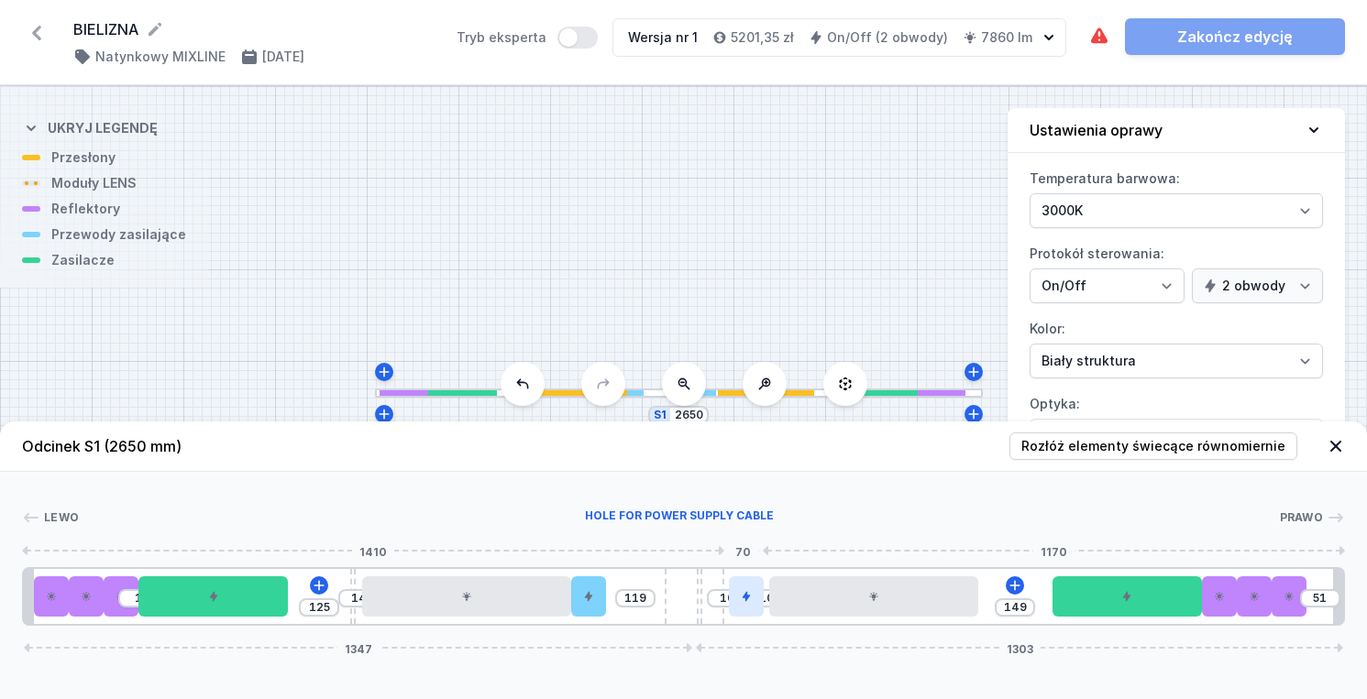
type input "123"
type input "44"
type input "126"
type input "42"
type input "128"
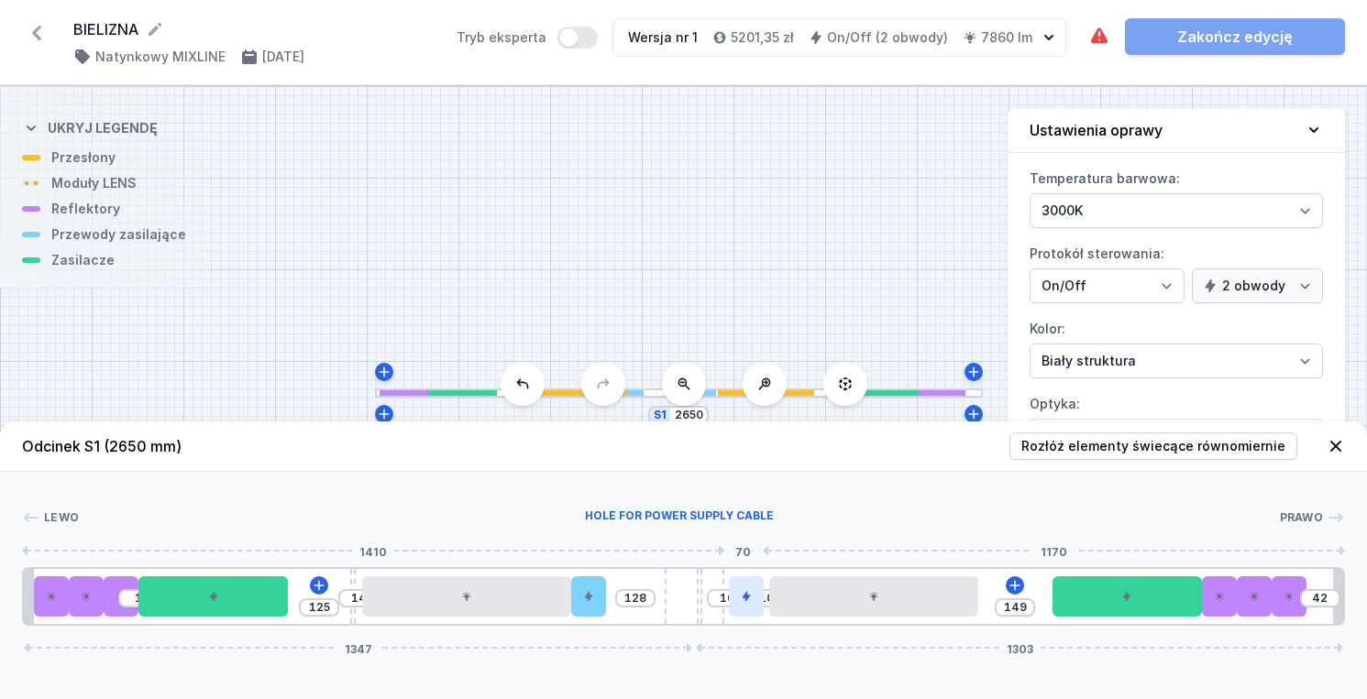
type input "36"
type input "134"
type input "33"
type input "137"
type input "29"
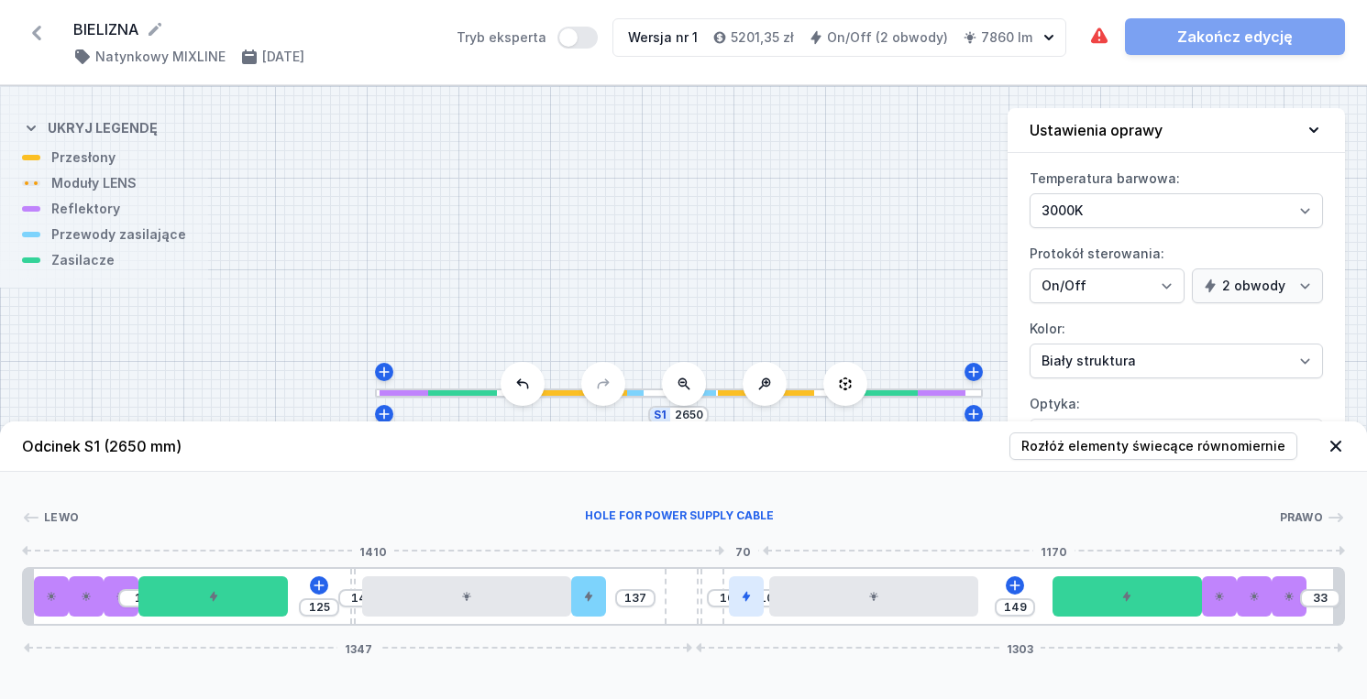
type input "141"
type input "26"
type input "144"
type input "20"
type input "150"
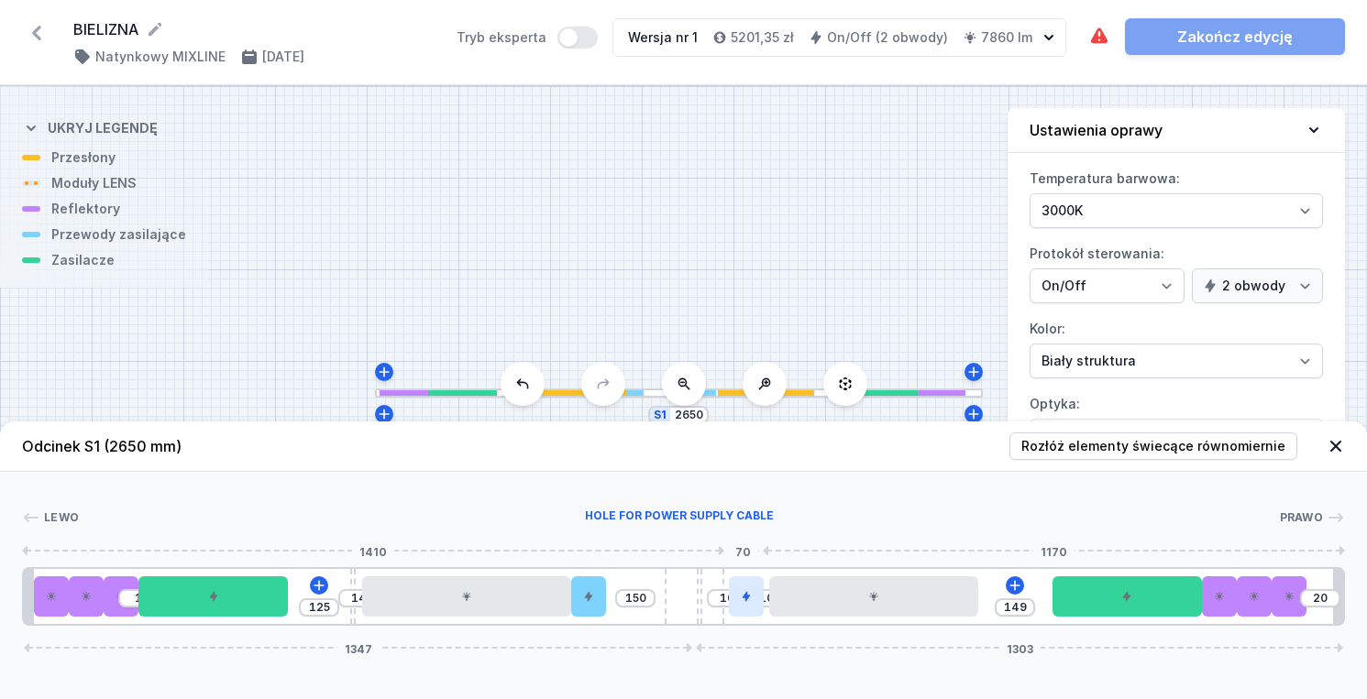
type input "18"
type input "152"
type input "16"
type input "154"
type input "15"
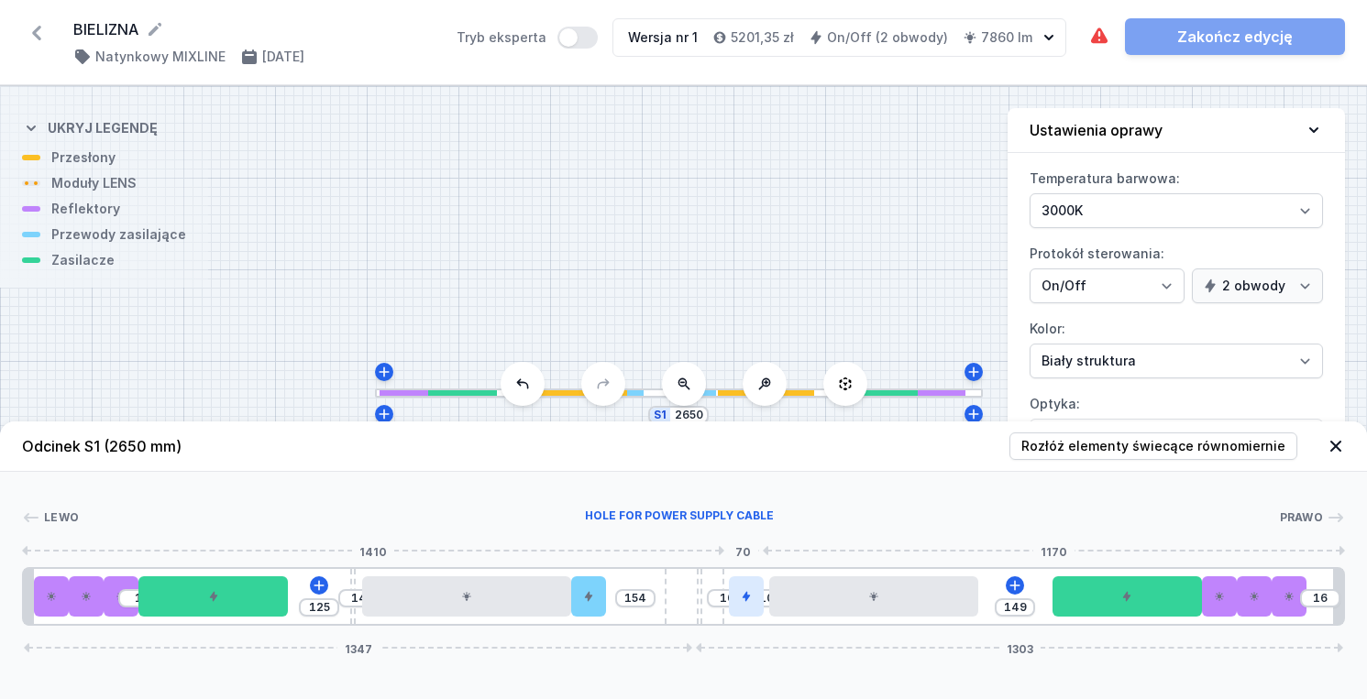
type input "155"
type input "13"
type input "157"
type input "11"
type input "159"
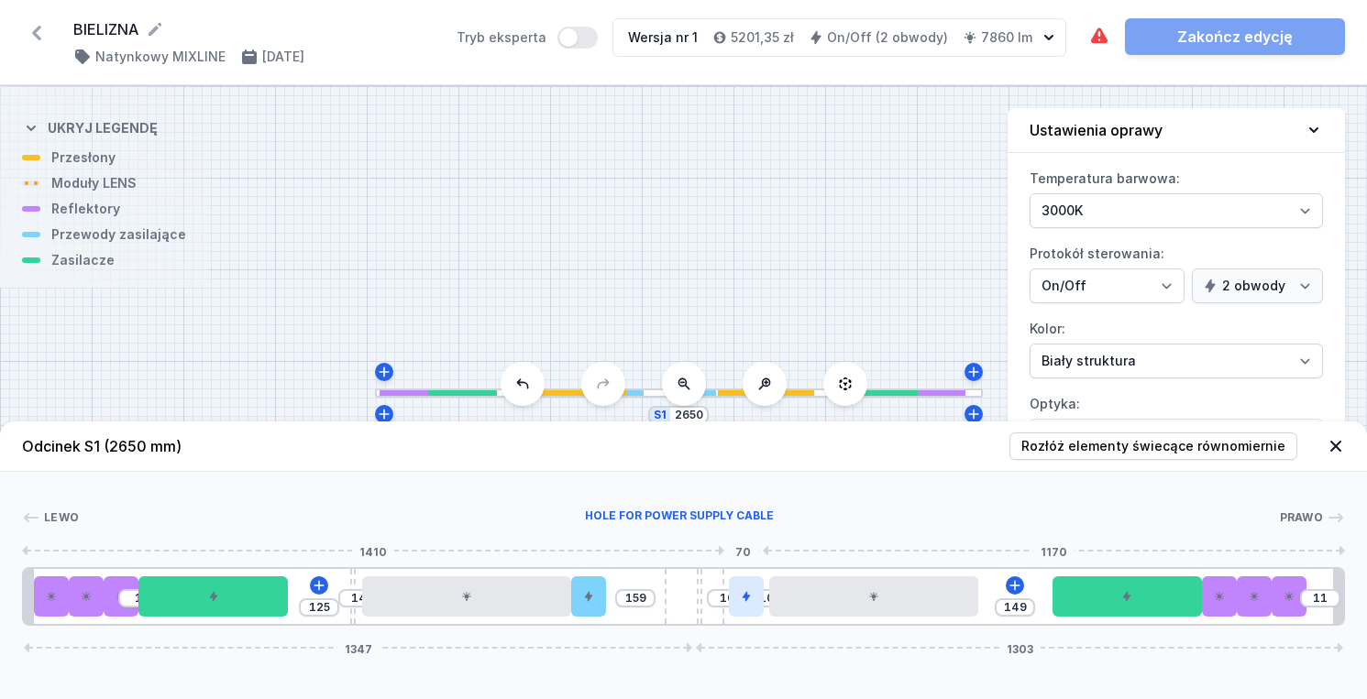
type input "9"
type input "170"
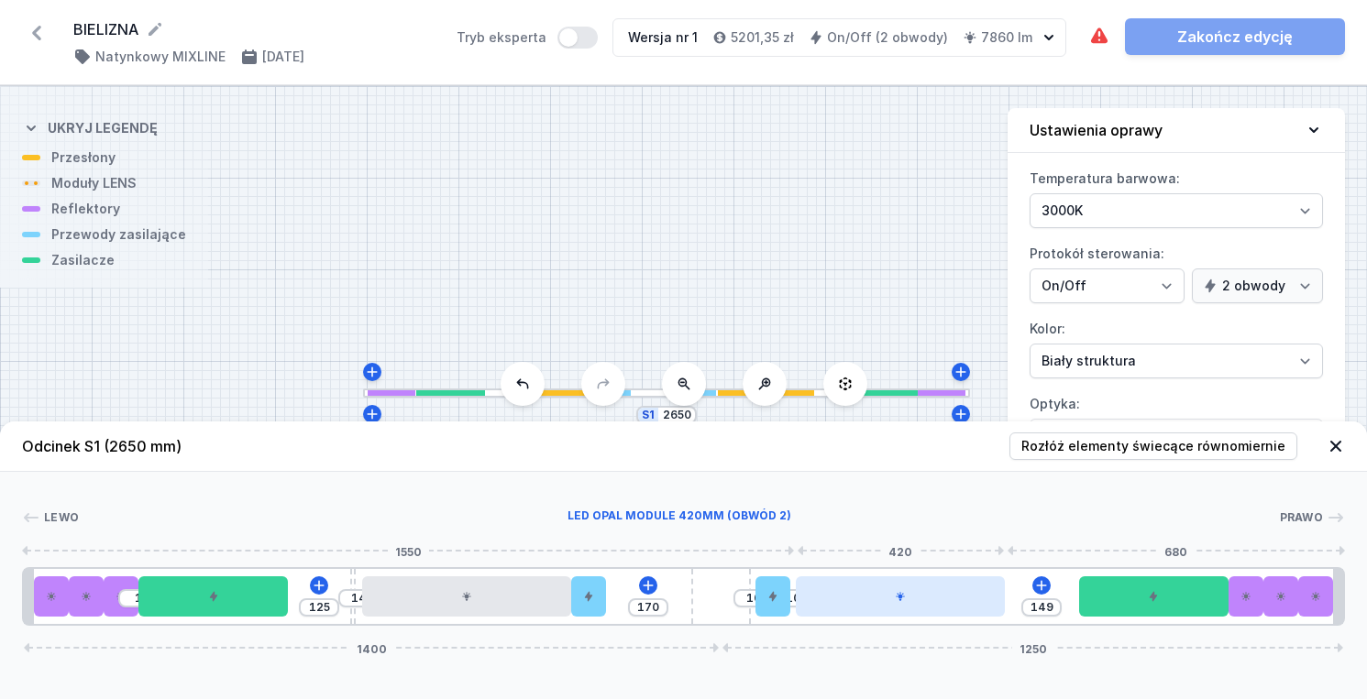
drag, startPoint x: 692, startPoint y: 609, endPoint x: 862, endPoint y: 599, distance: 169.9
click at [863, 599] on div "1 125 14 170 10 10 149 1 1400 1250" at bounding box center [683, 596] width 1323 height 59
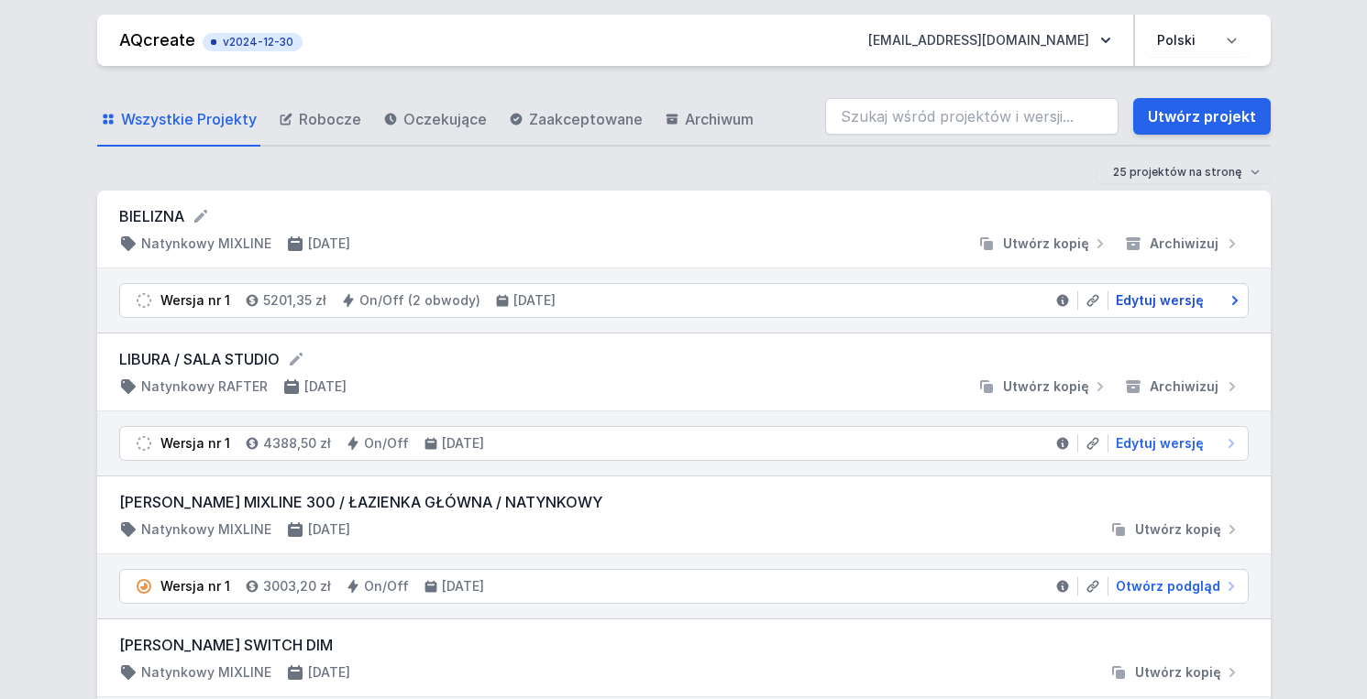
click at [1162, 298] on span "Edytuj wersję" at bounding box center [1159, 300] width 88 height 18
select select "true"
